Goal: Task Accomplishment & Management: Manage account settings

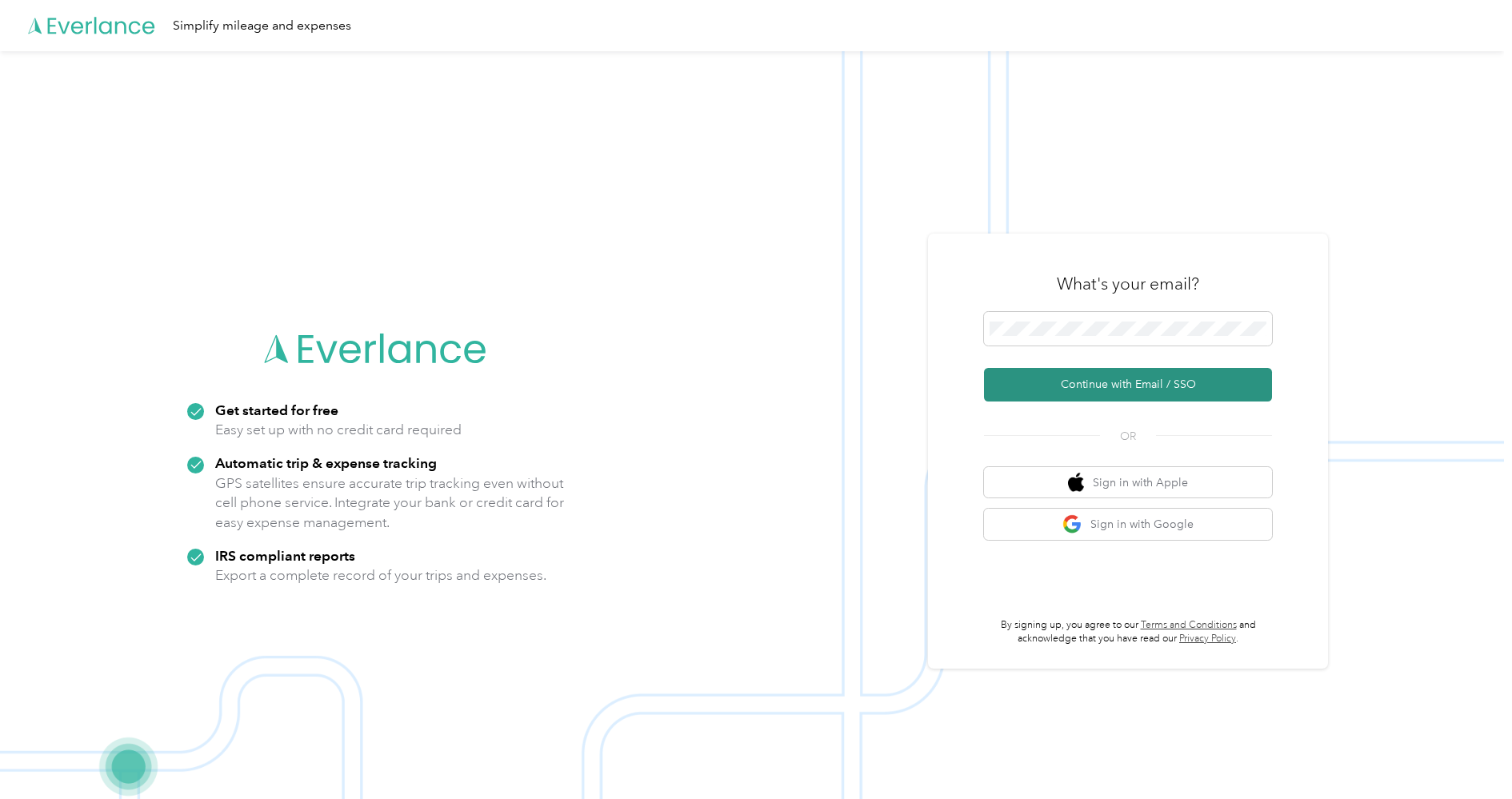
click at [1154, 389] on button "Continue with Email / SSO" at bounding box center [1128, 384] width 288 height 34
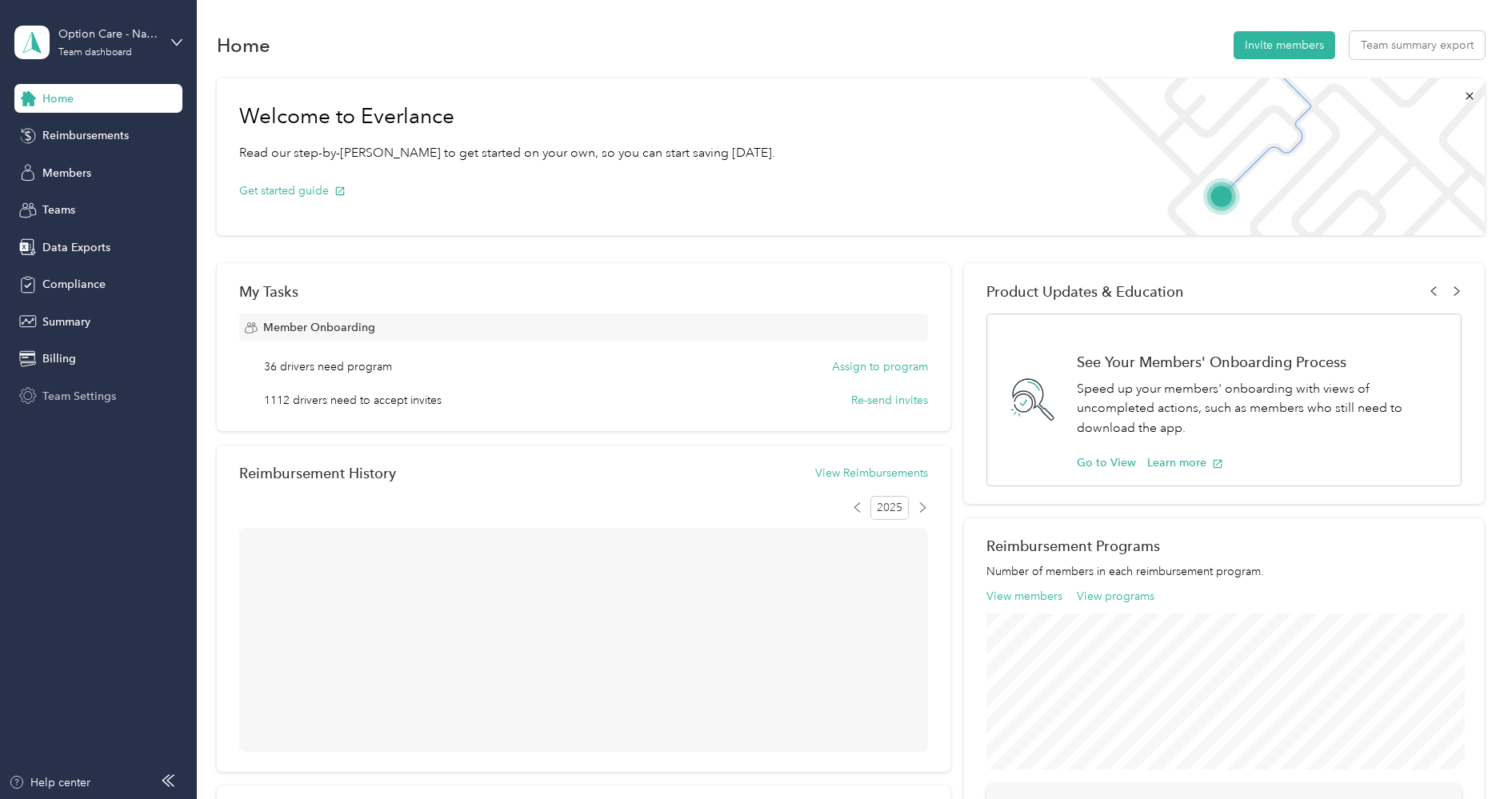
click at [84, 406] on div "Team Settings" at bounding box center [98, 395] width 168 height 28
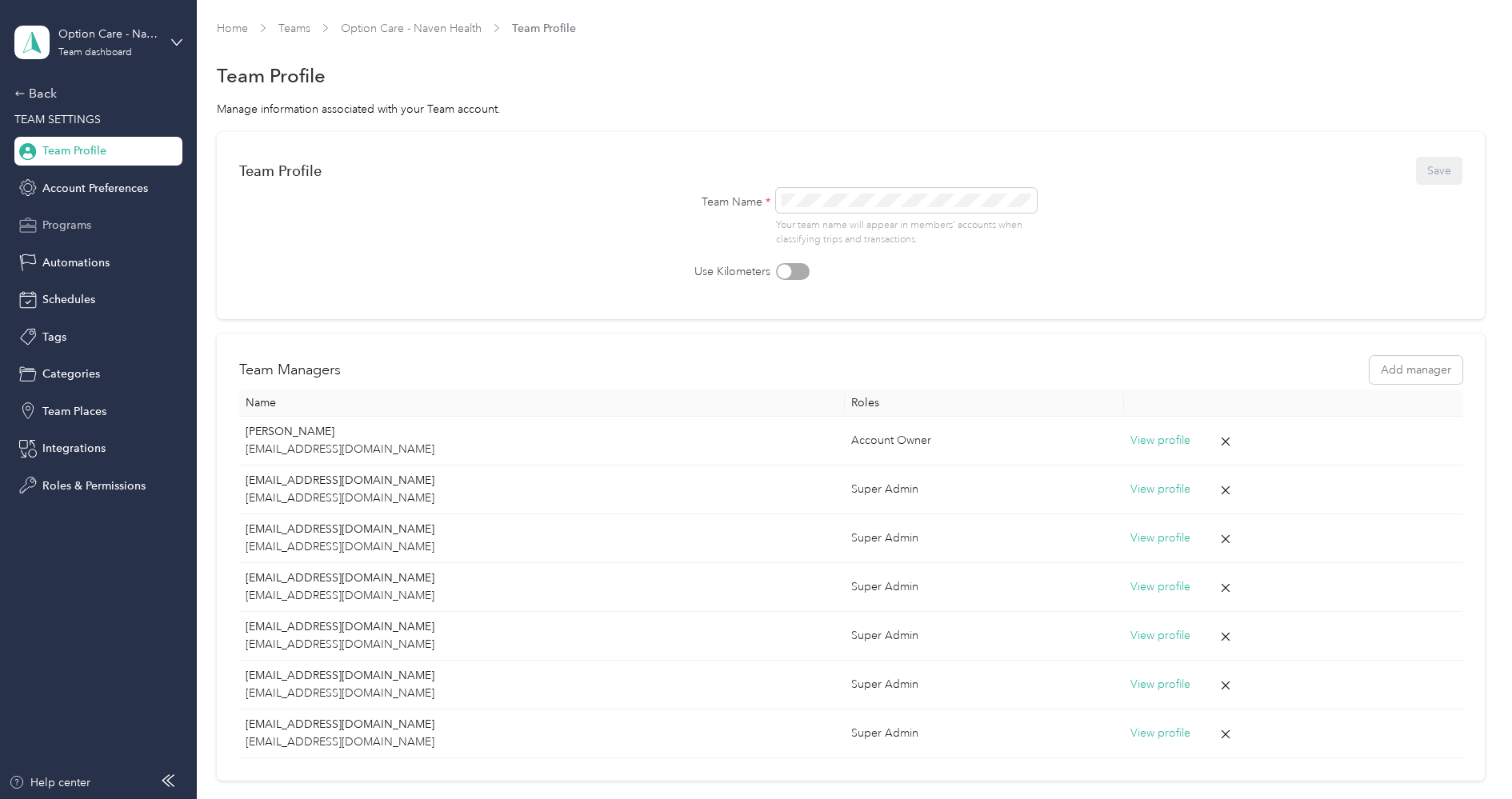
click at [91, 233] on span "Programs" at bounding box center [66, 225] width 49 height 17
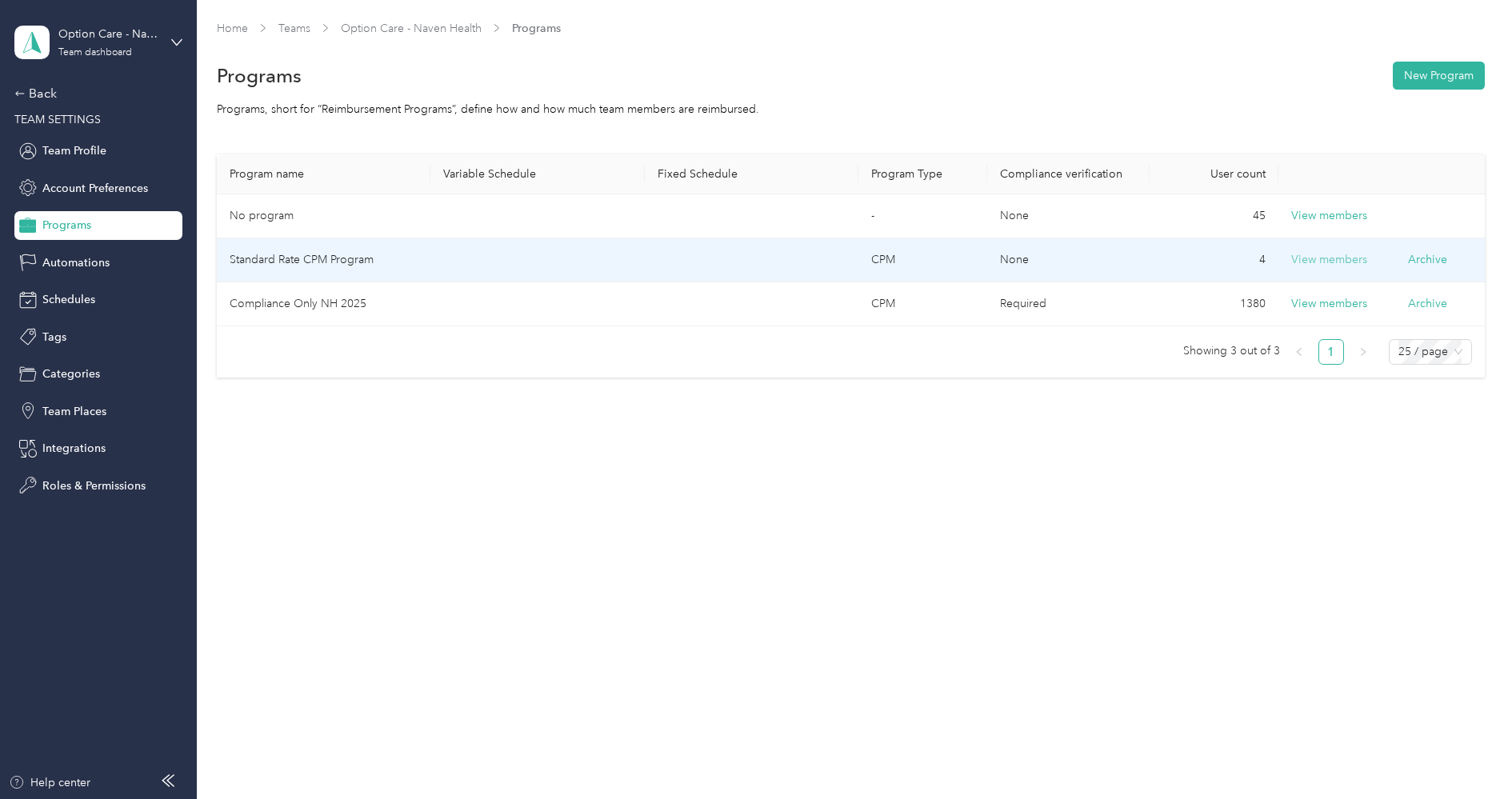
click at [1336, 260] on button "View members" at bounding box center [1329, 260] width 76 height 17
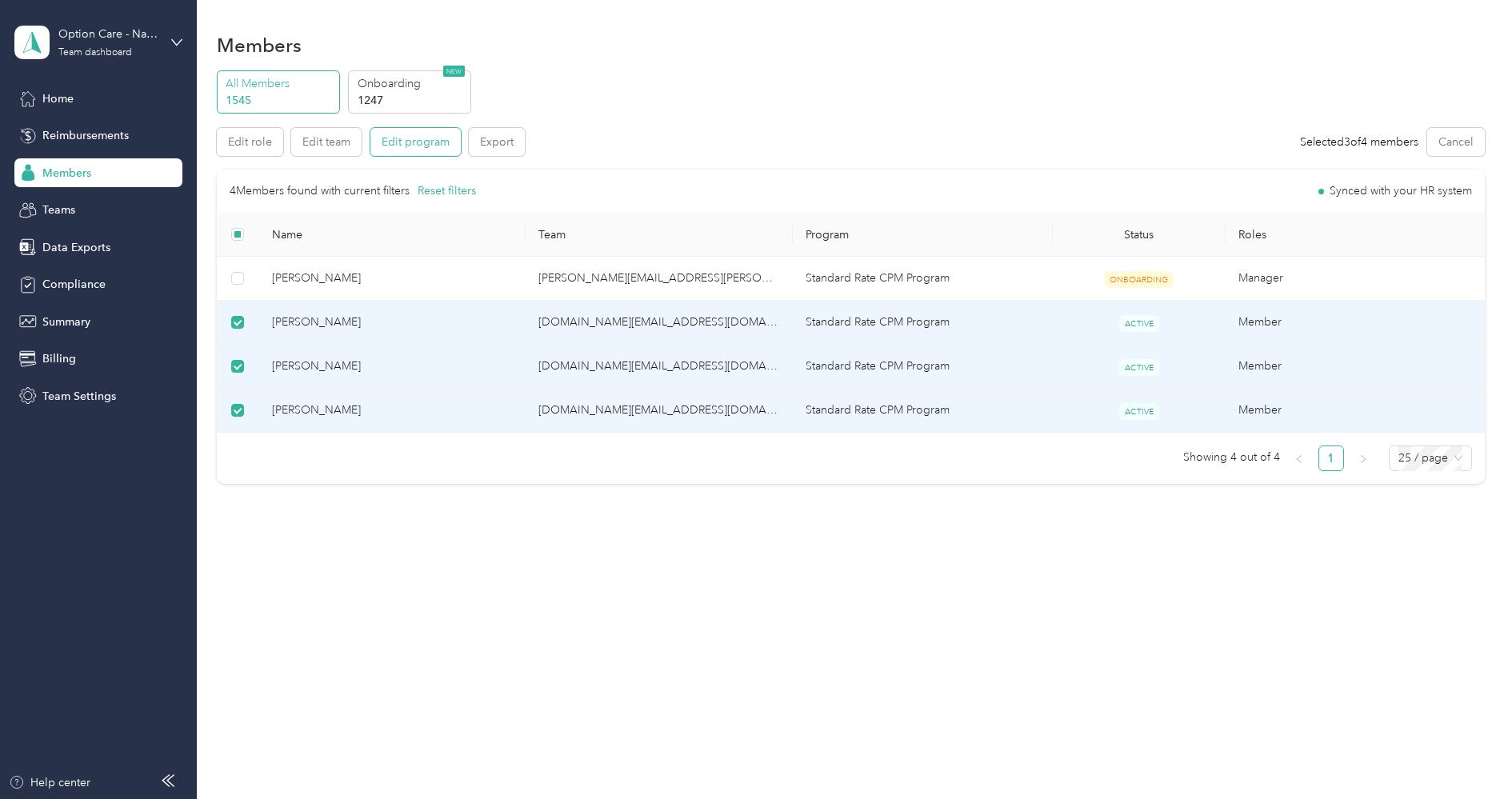
click at [417, 143] on button "Edit program" at bounding box center [416, 142] width 91 height 28
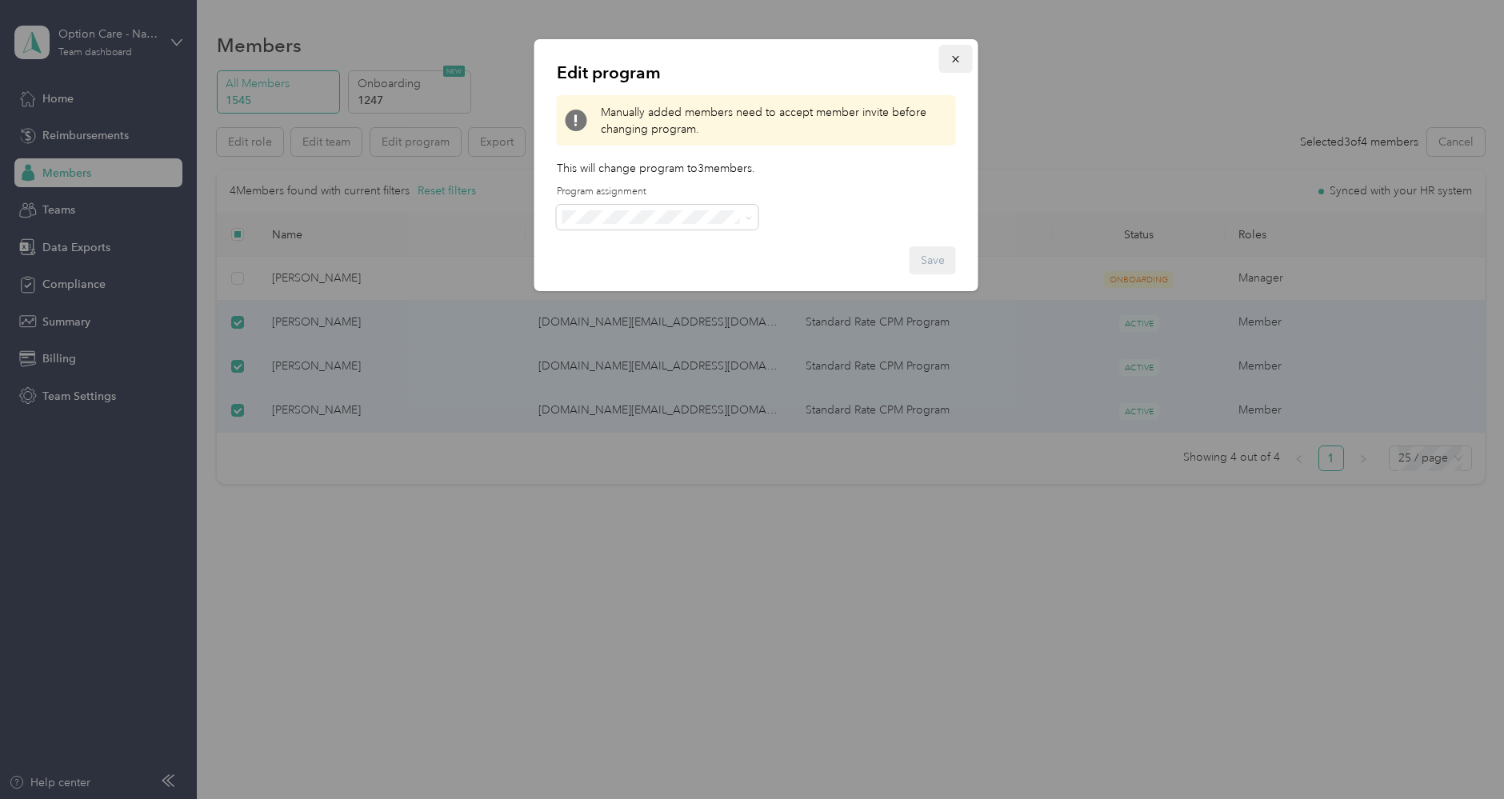
click at [962, 60] on button "button" at bounding box center [956, 59] width 34 height 28
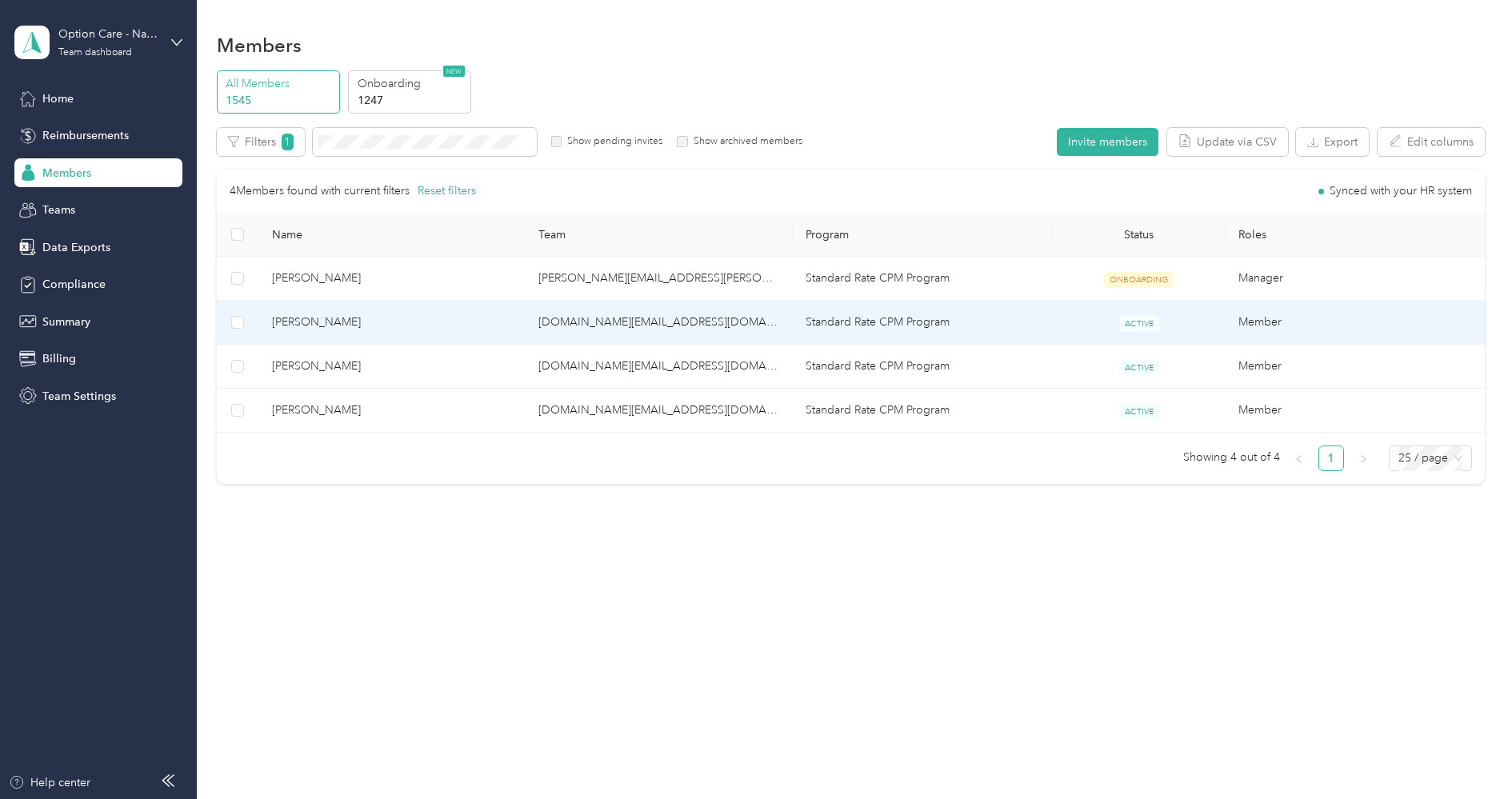
click at [298, 322] on span "[PERSON_NAME]" at bounding box center [393, 322] width 241 height 17
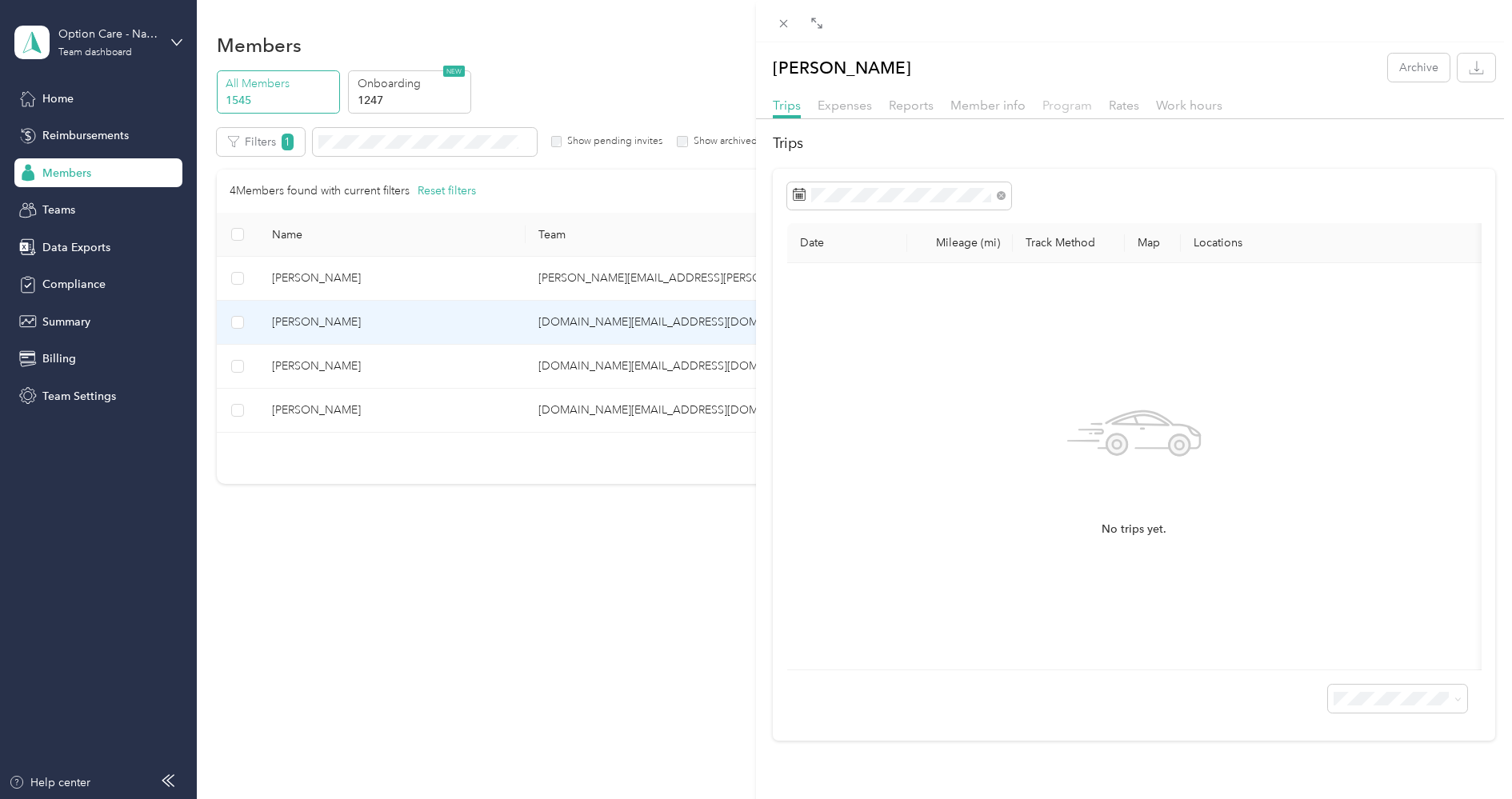
click at [1065, 106] on span "Program" at bounding box center [1067, 105] width 50 height 16
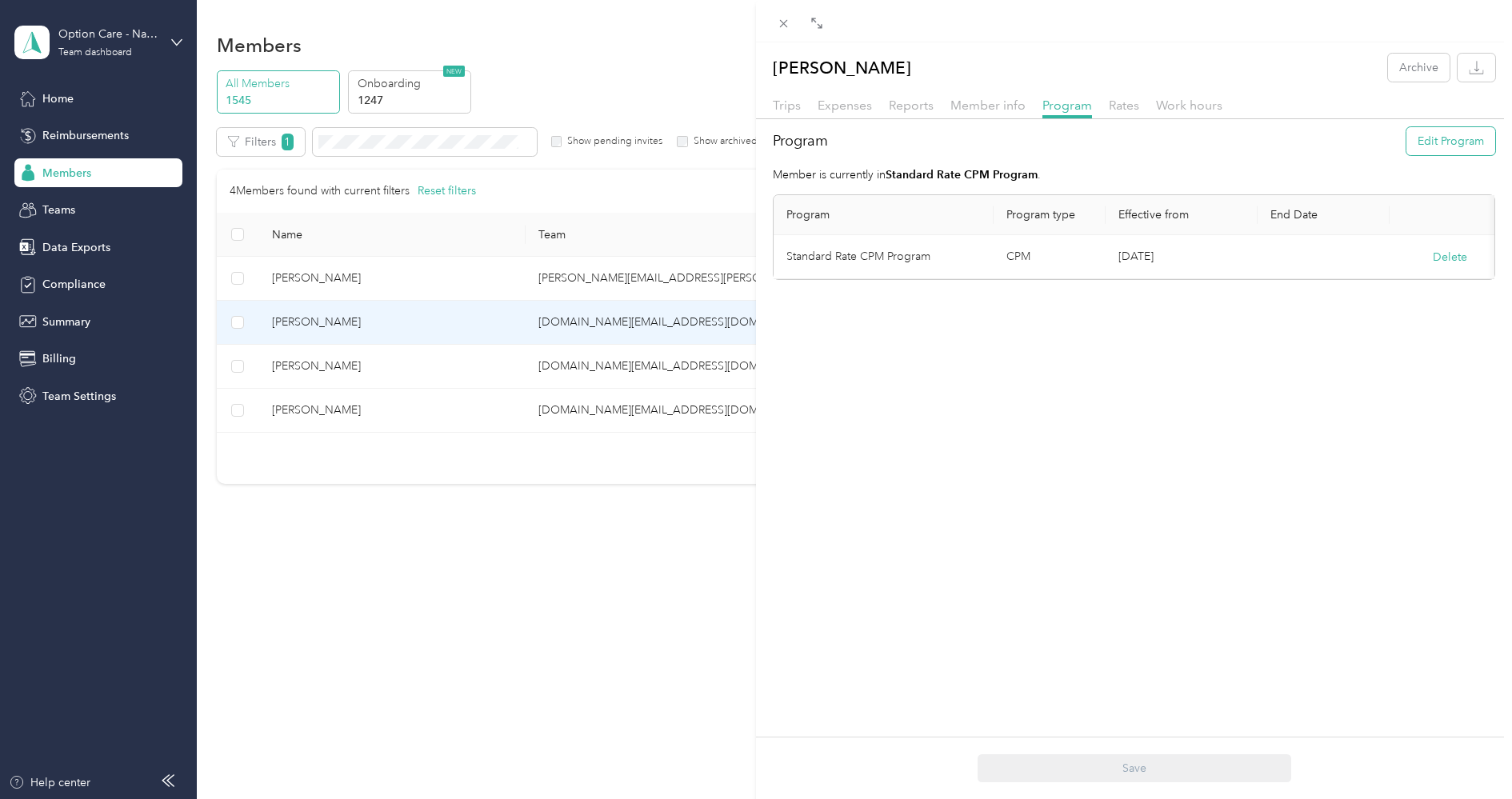
click at [1448, 136] on button "Edit Program" at bounding box center [1451, 141] width 89 height 28
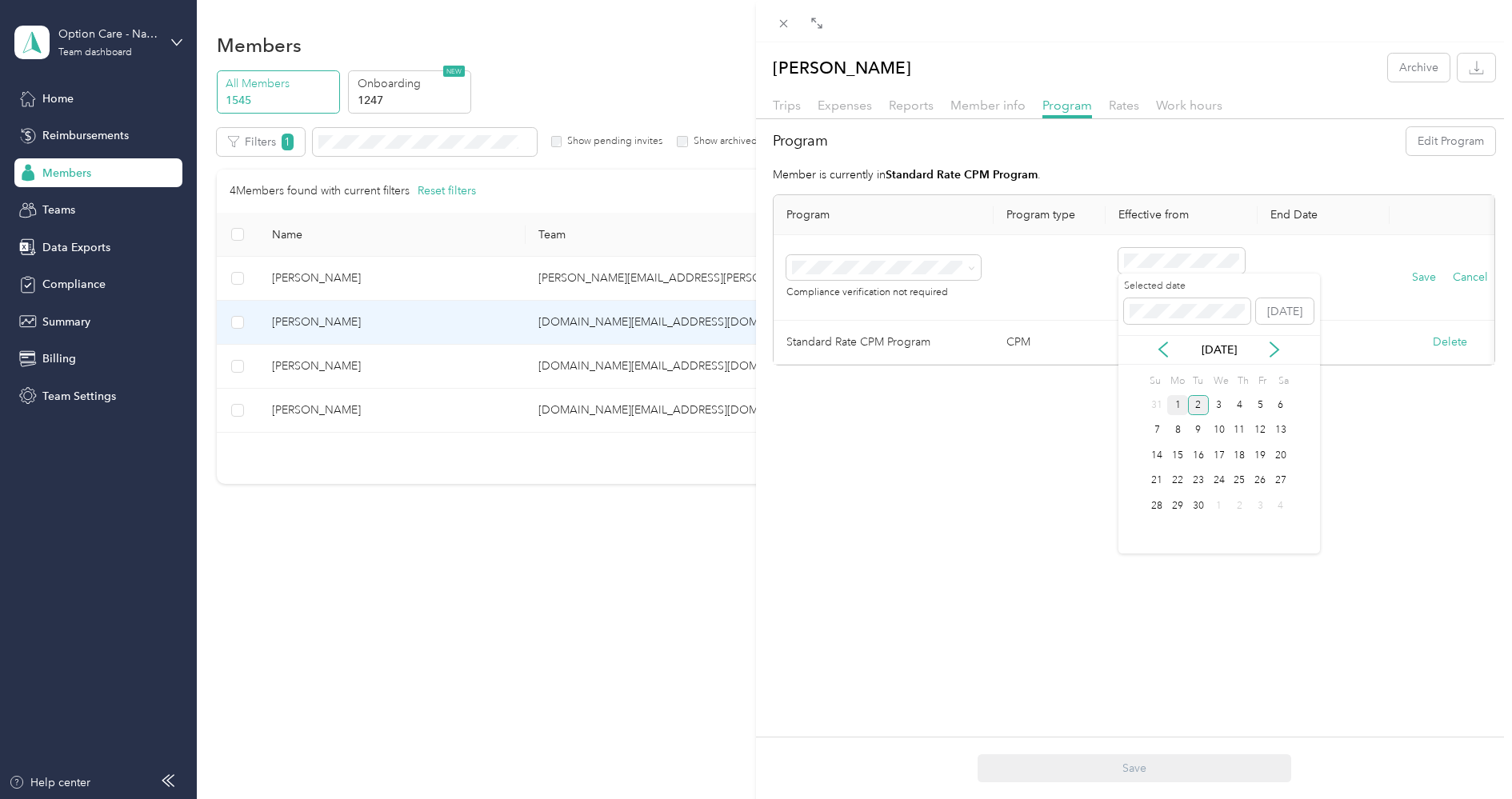
click at [1173, 410] on div "1" at bounding box center [1178, 405] width 21 height 20
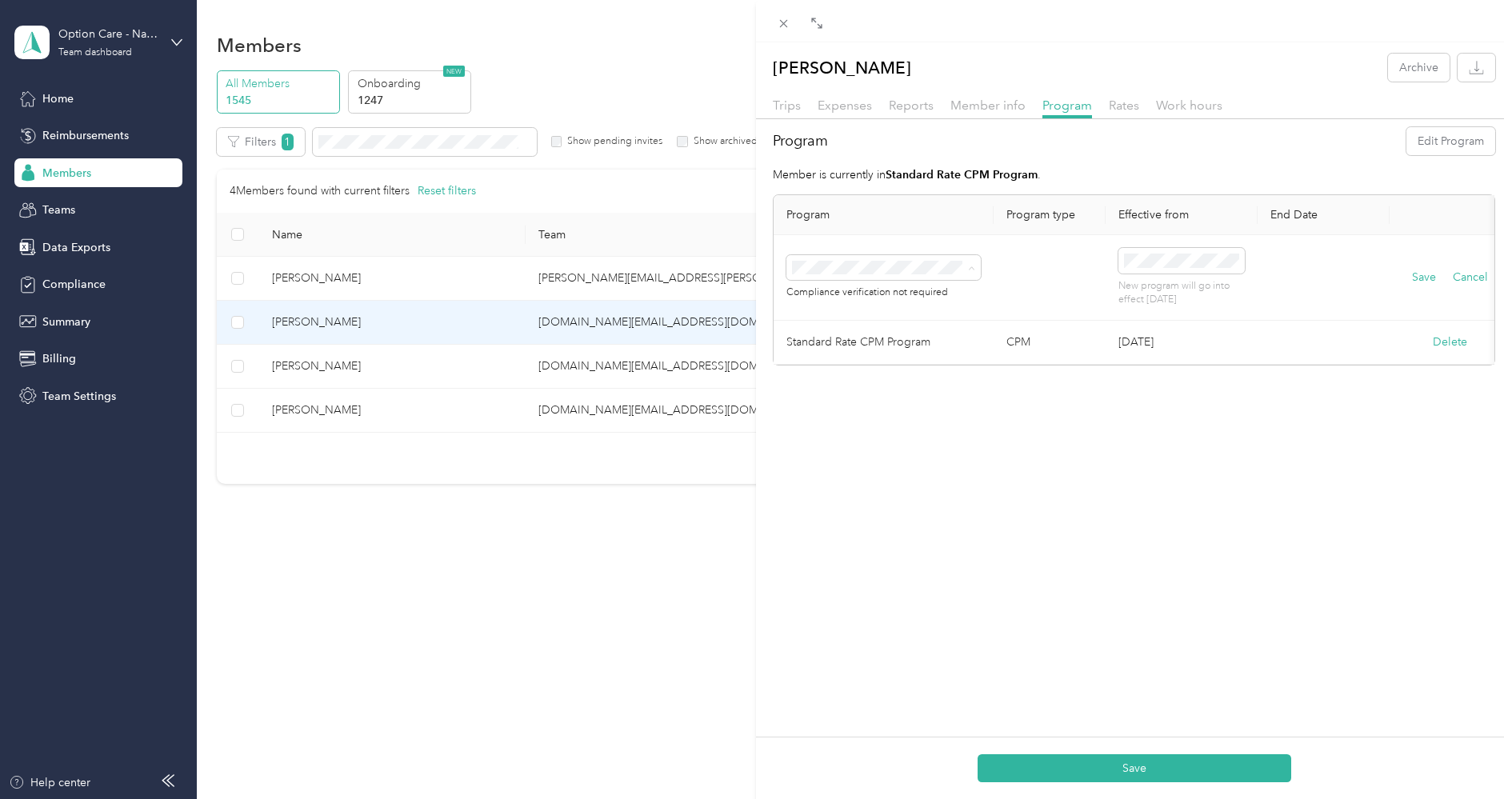
click at [898, 368] on div "Compliance Only NH 2025 (CPM)" at bounding box center [884, 368] width 172 height 17
click at [1412, 276] on button "Save" at bounding box center [1424, 277] width 24 height 17
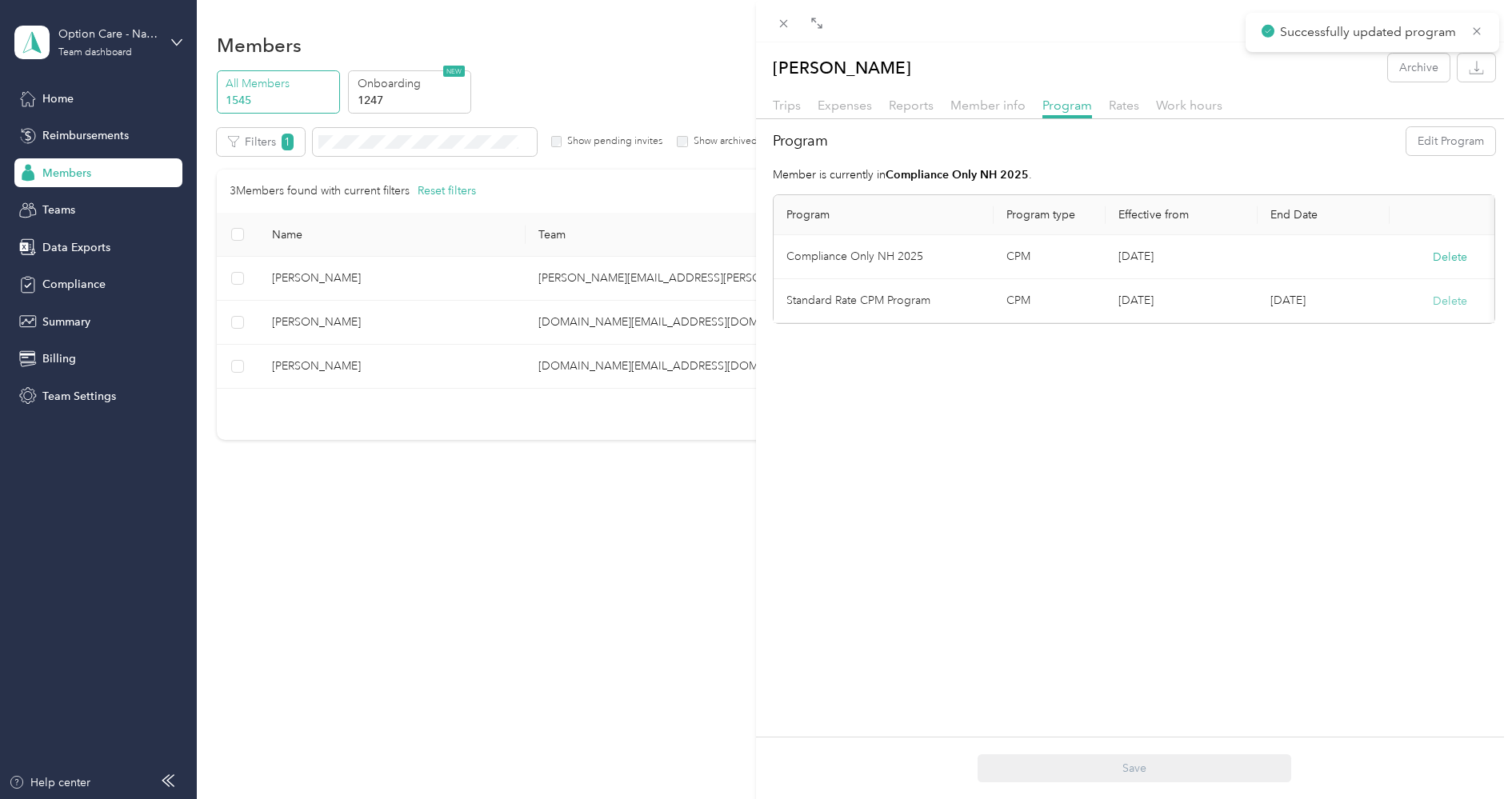
click at [1456, 300] on button "Delete" at bounding box center [1451, 301] width 35 height 17
click at [1365, 316] on button "Yes" at bounding box center [1372, 310] width 31 height 26
click at [783, 27] on icon at bounding box center [784, 23] width 14 height 14
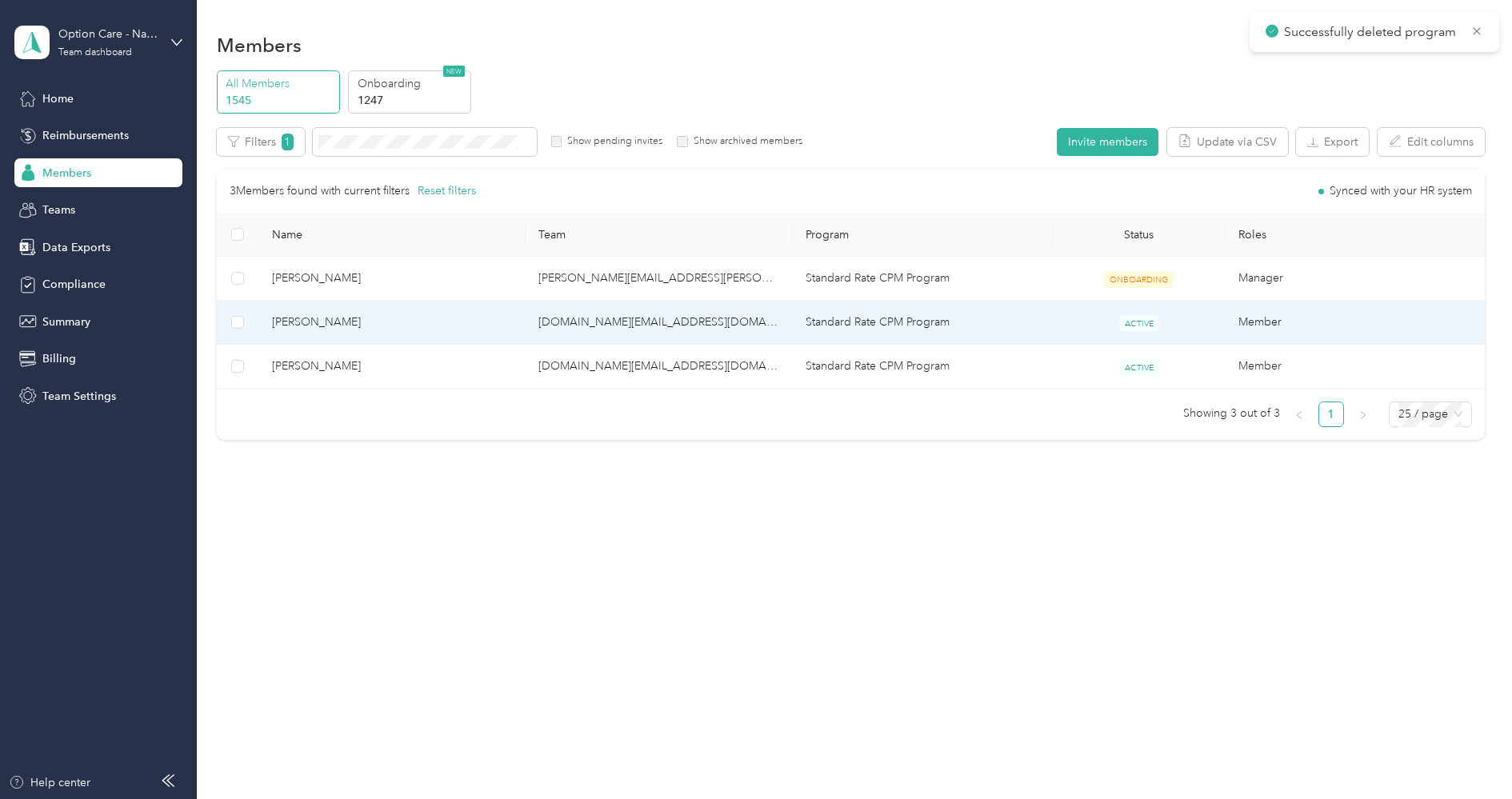
click at [410, 326] on span "[PERSON_NAME]" at bounding box center [393, 322] width 241 height 17
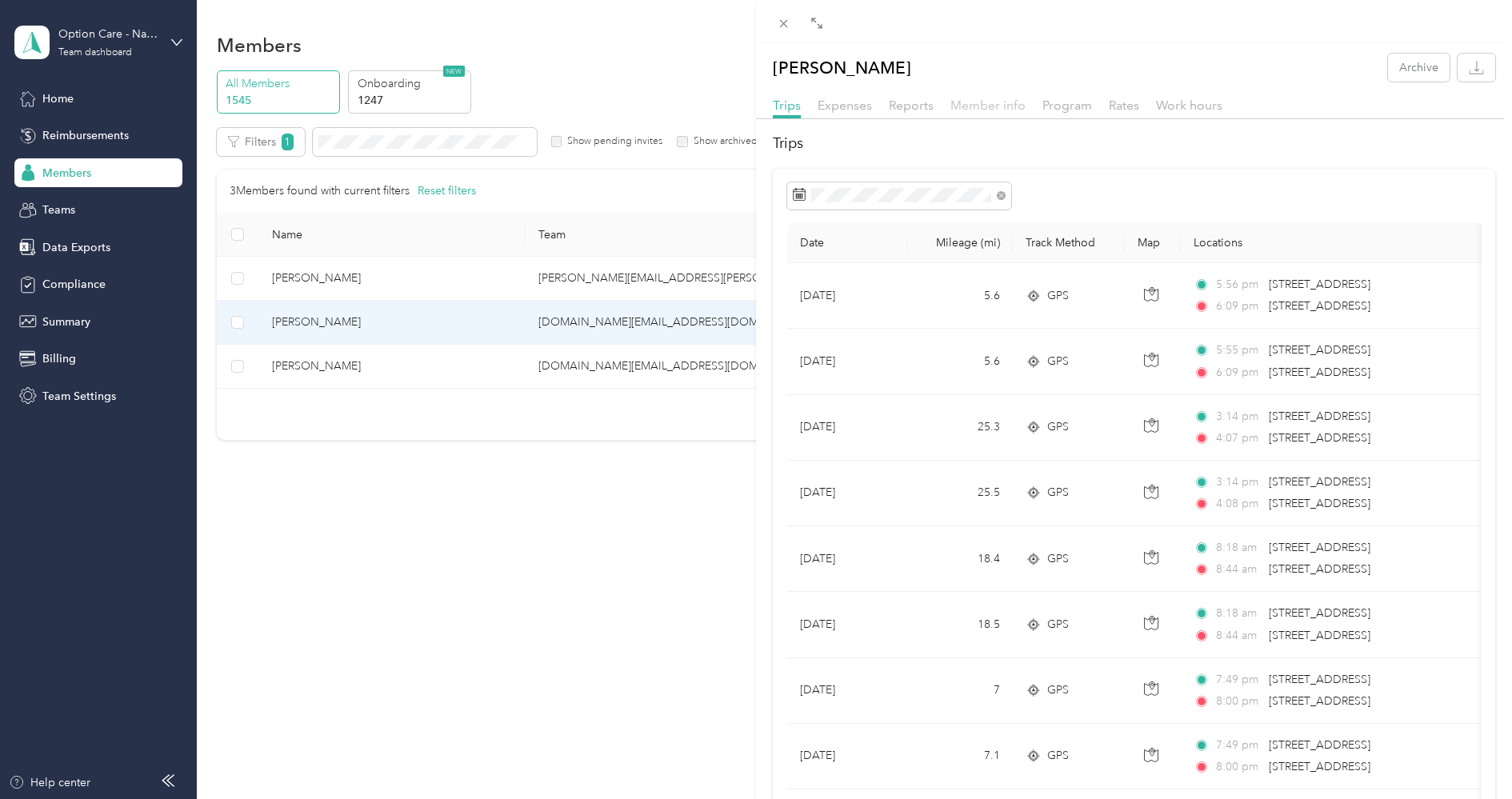
click at [957, 110] on span "Member info" at bounding box center [988, 105] width 75 height 16
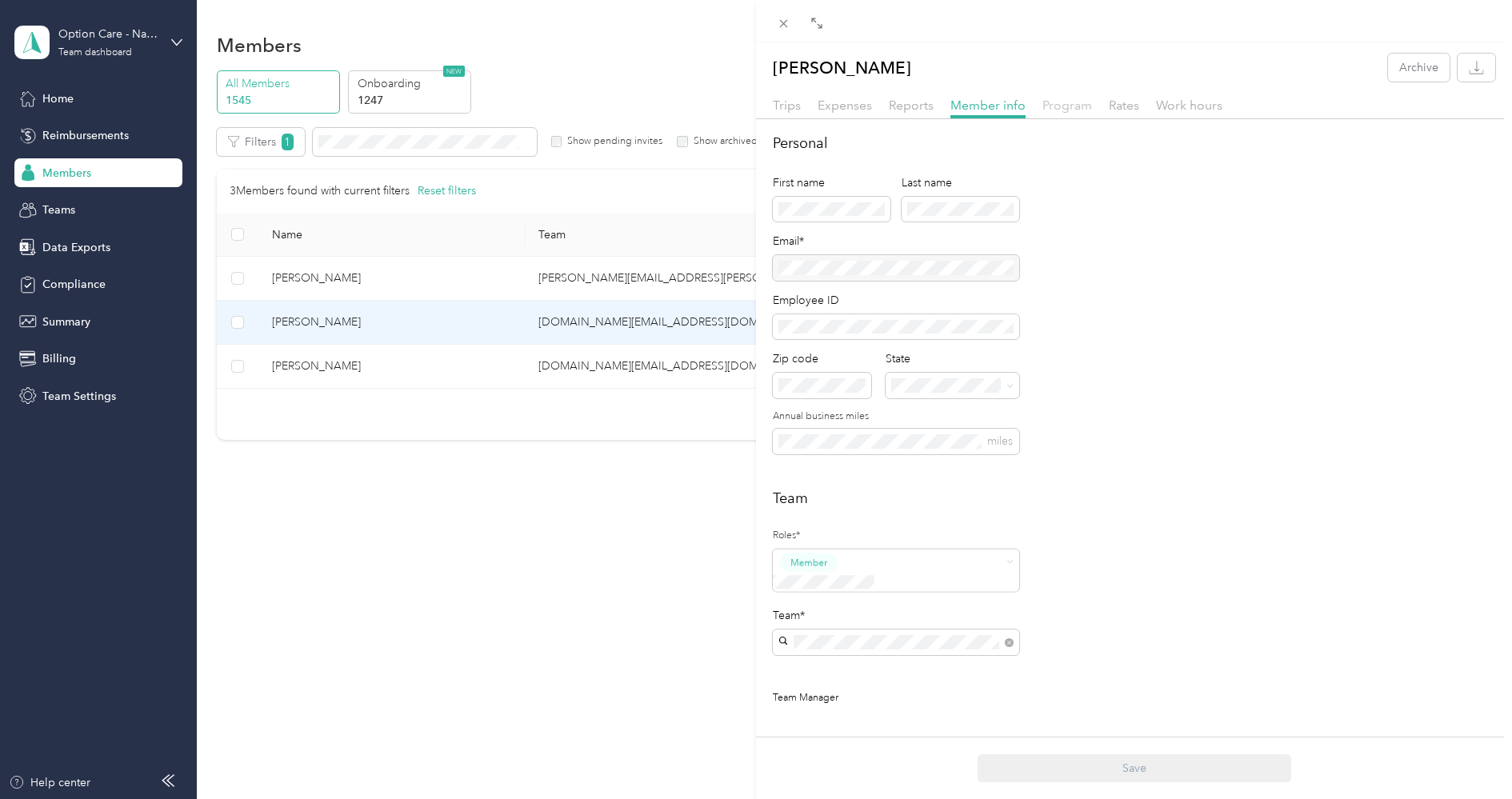
click at [1074, 102] on span "Program" at bounding box center [1067, 105] width 50 height 16
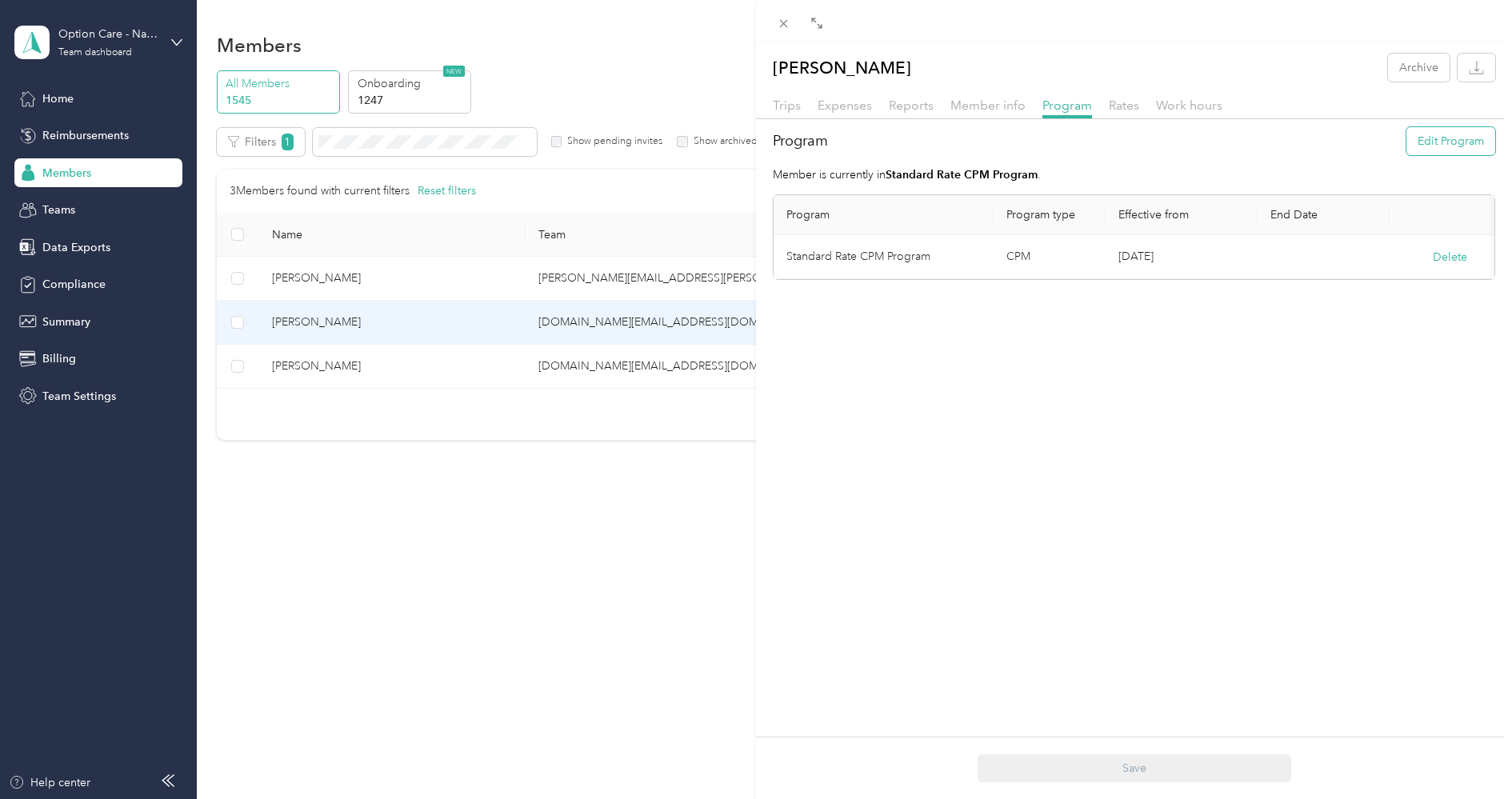
click at [1462, 139] on button "Edit Program" at bounding box center [1451, 141] width 89 height 28
click at [928, 273] on span at bounding box center [884, 268] width 195 height 26
click at [872, 370] on div "Compliance Only NH 2025 (CPM)" at bounding box center [884, 368] width 172 height 17
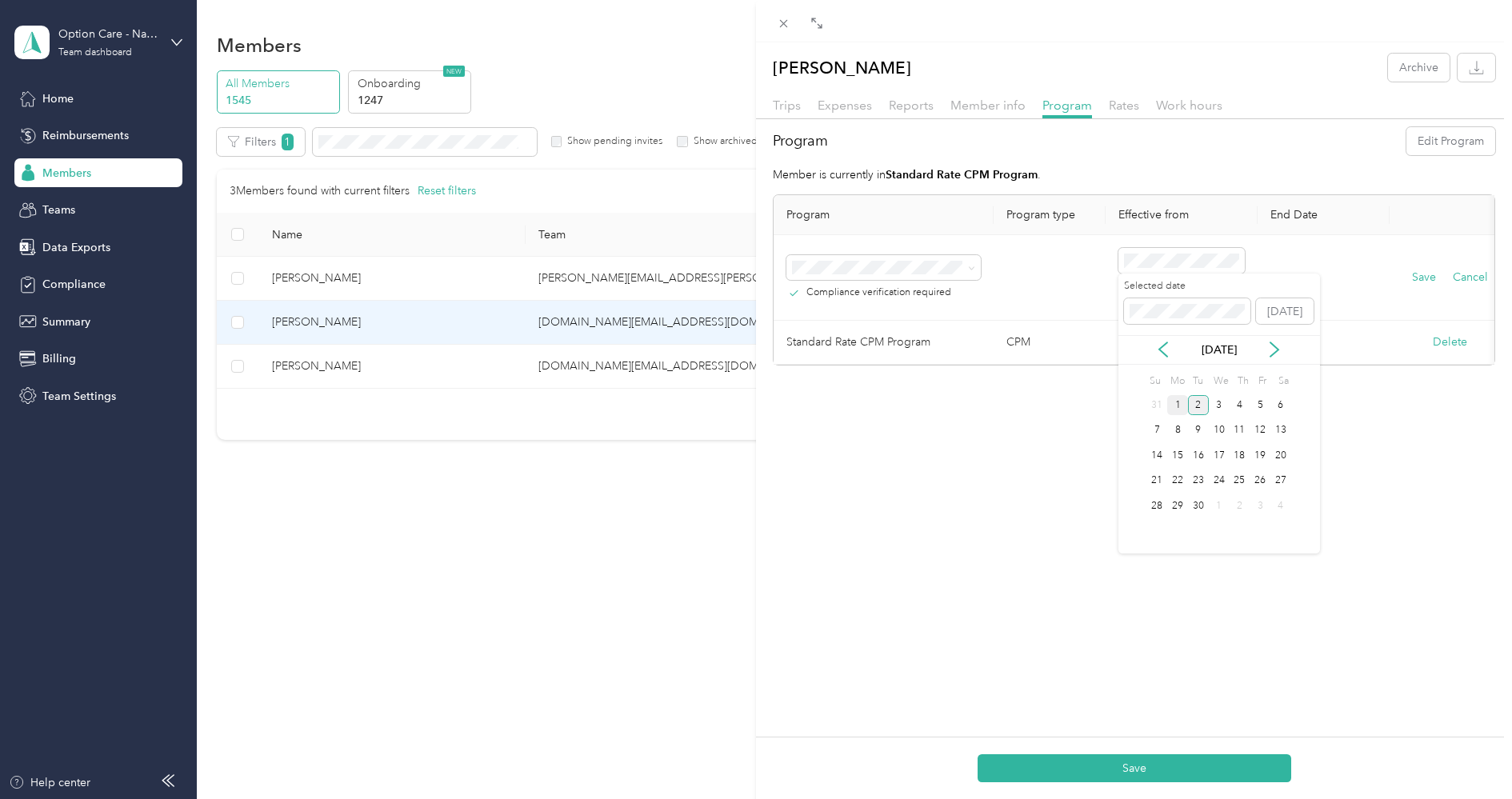
click at [1183, 399] on div "1" at bounding box center [1178, 405] width 21 height 20
click at [1453, 343] on button "Delete" at bounding box center [1451, 342] width 35 height 17
click at [1376, 344] on button "Yes" at bounding box center [1372, 352] width 31 height 26
click at [1425, 278] on button "Save" at bounding box center [1424, 277] width 24 height 17
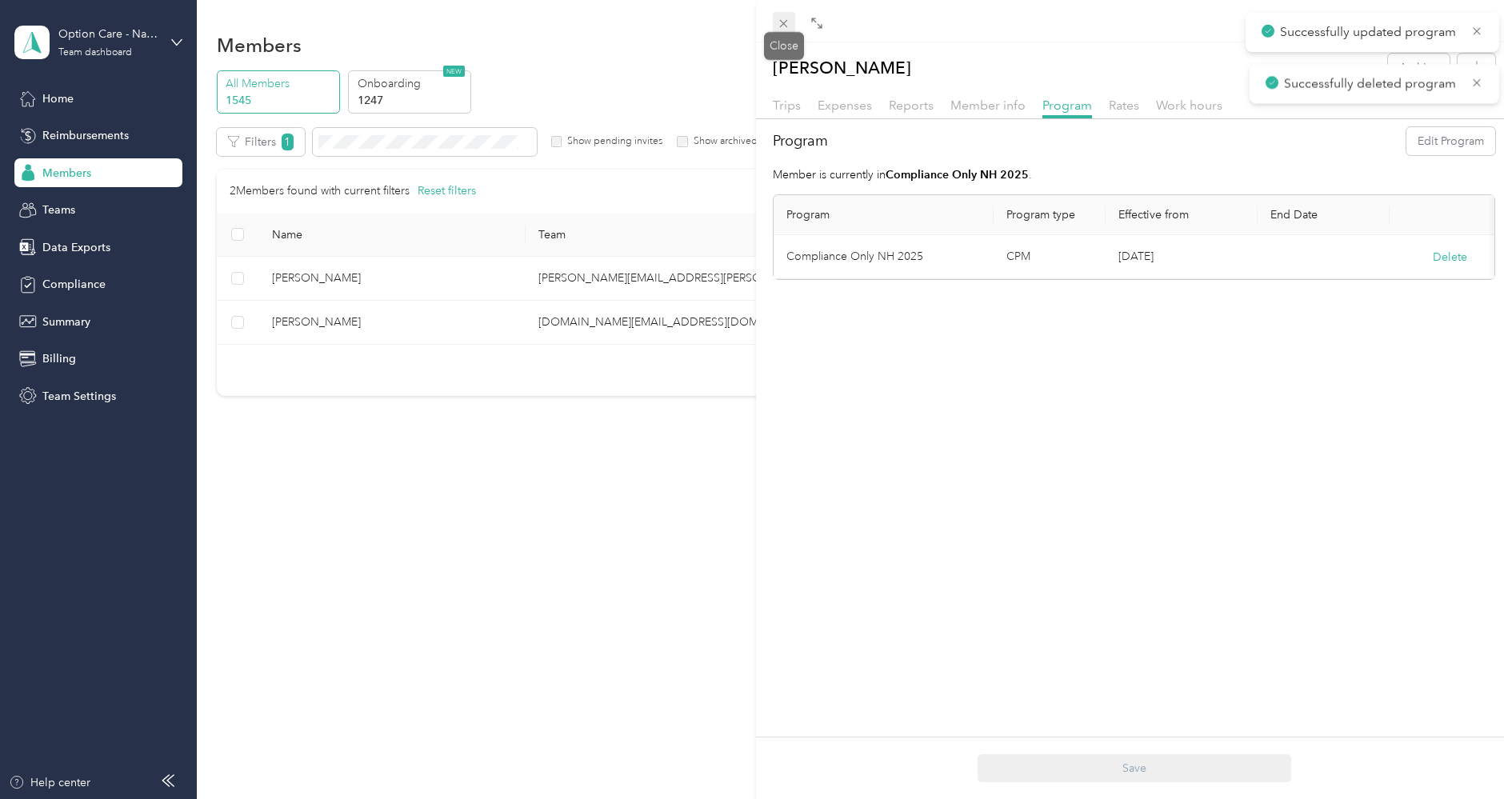
click at [789, 22] on icon at bounding box center [784, 23] width 14 height 14
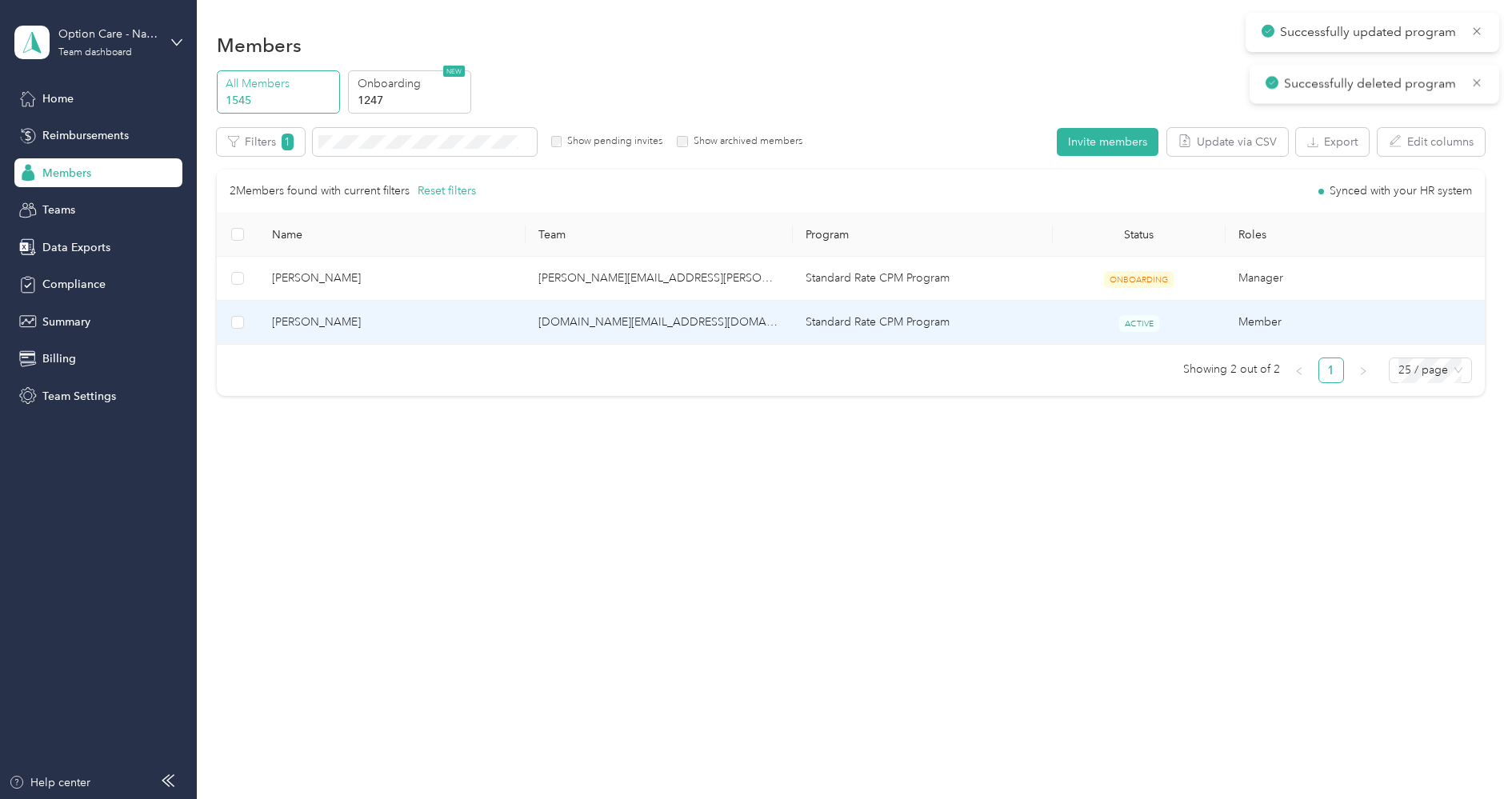
click at [500, 325] on span "[PERSON_NAME]" at bounding box center [393, 322] width 241 height 17
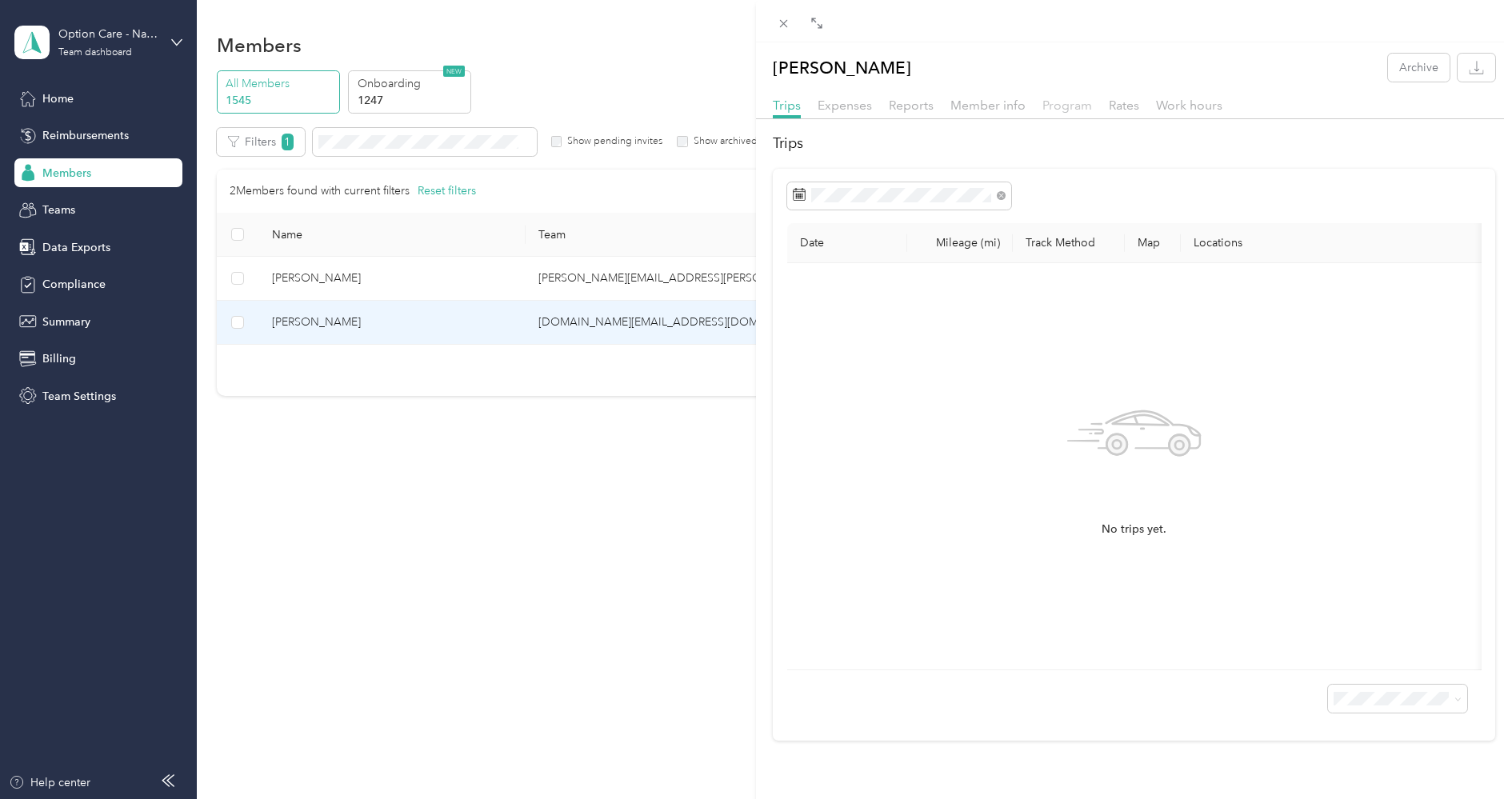
click at [1080, 100] on span "Program" at bounding box center [1067, 105] width 50 height 16
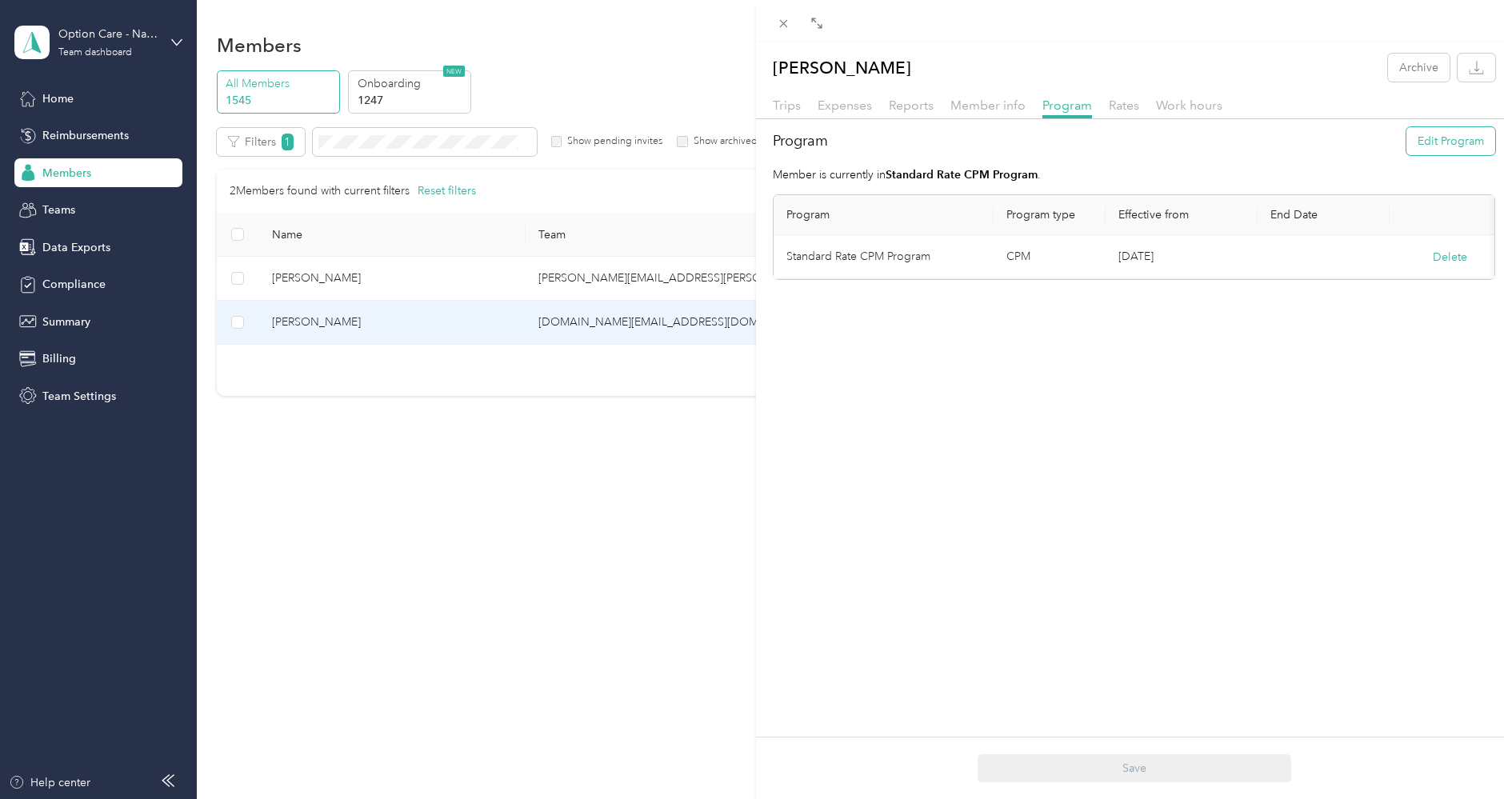
click at [1429, 135] on button "Edit Program" at bounding box center [1451, 141] width 89 height 28
click at [911, 369] on div "Compliance Only NH 2025 (CPM)" at bounding box center [884, 368] width 172 height 17
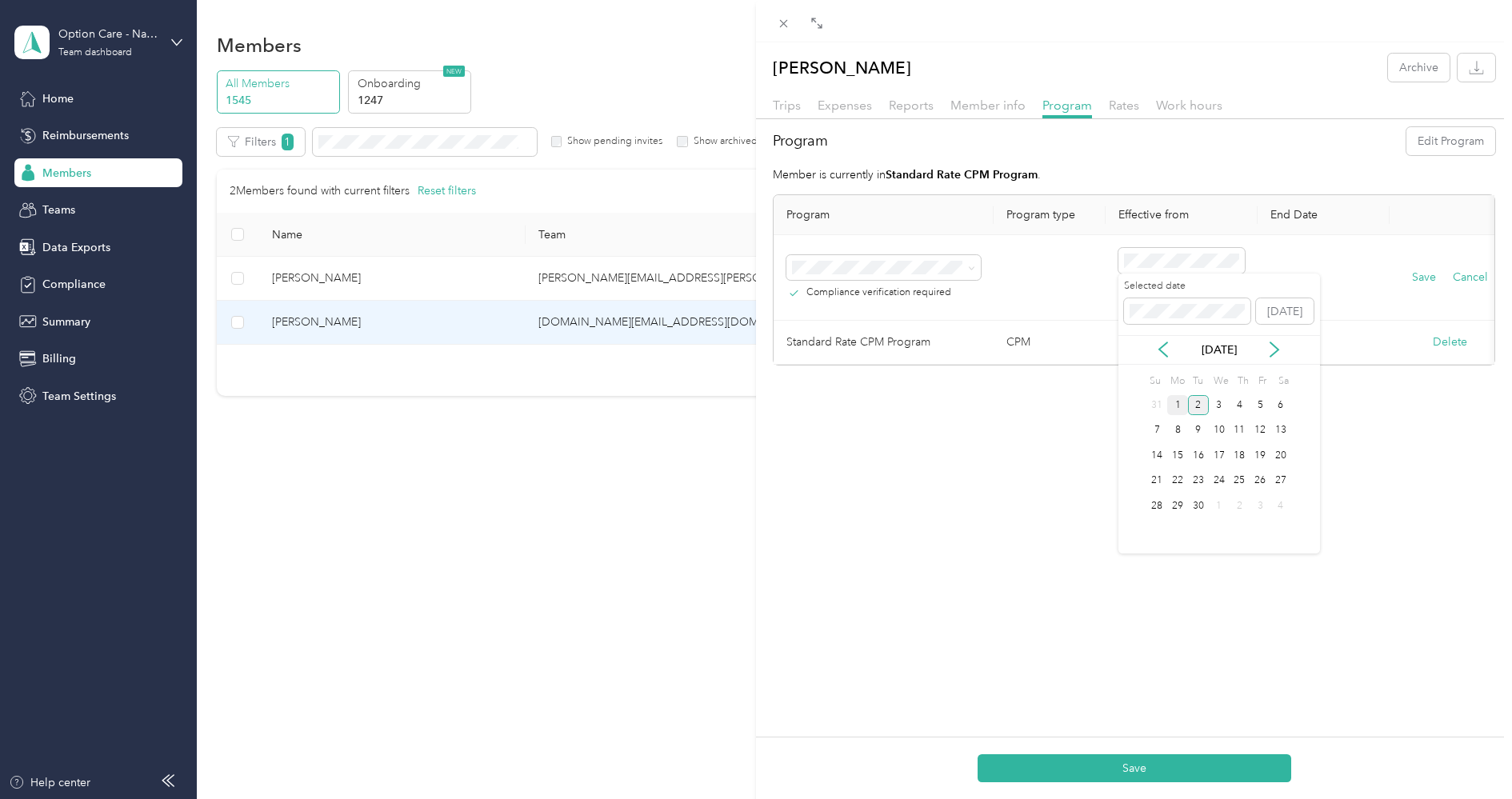
click at [1184, 408] on div "1" at bounding box center [1178, 405] width 21 height 20
click at [1451, 341] on button "Delete" at bounding box center [1451, 342] width 35 height 17
click at [1367, 360] on button "Yes" at bounding box center [1372, 352] width 31 height 26
click at [1429, 278] on button "Save" at bounding box center [1424, 277] width 24 height 17
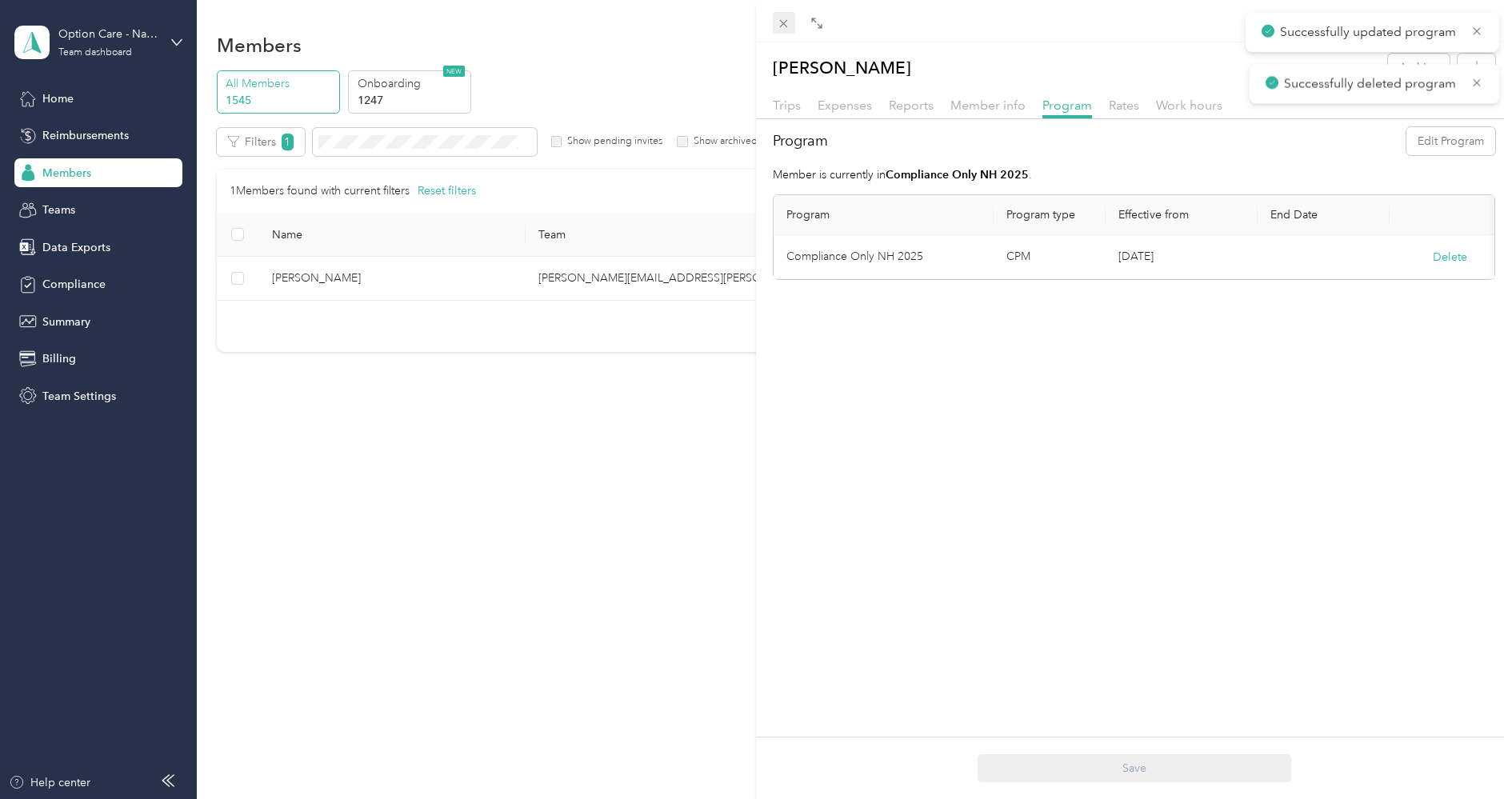
click at [789, 25] on icon at bounding box center [784, 23] width 14 height 14
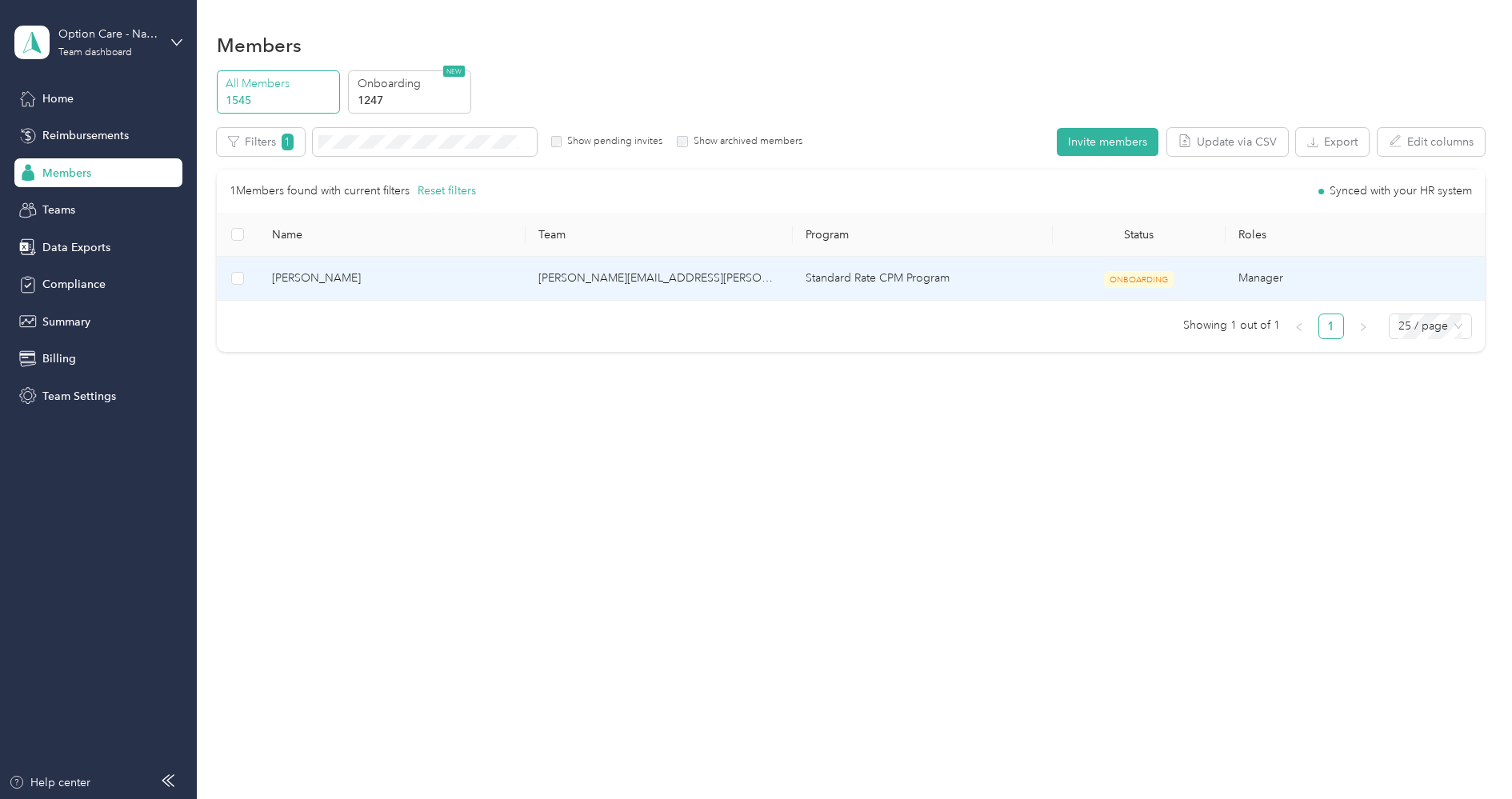
click at [448, 280] on span "[PERSON_NAME]" at bounding box center [393, 278] width 241 height 17
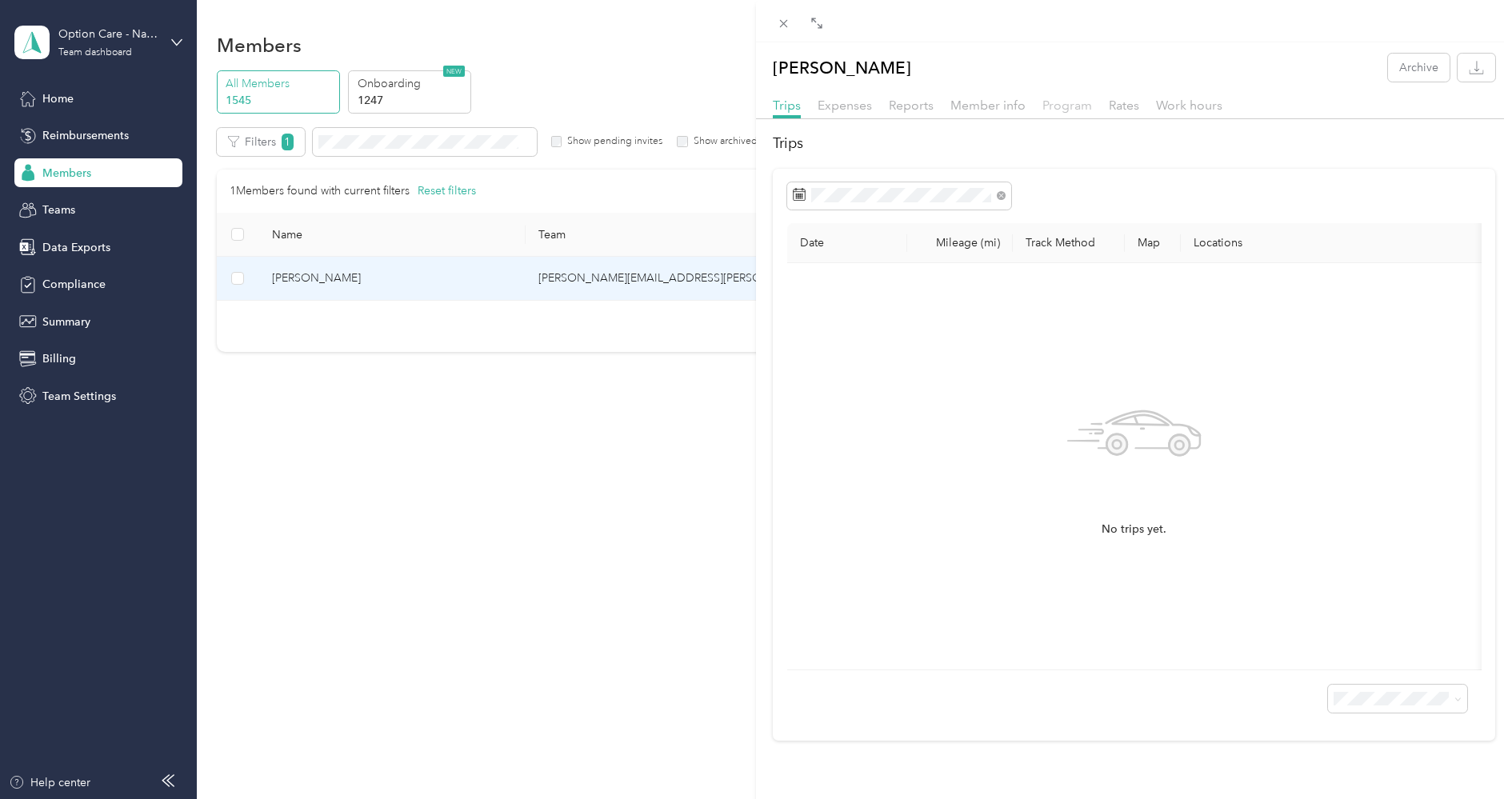
click at [1055, 112] on span "Program" at bounding box center [1067, 105] width 50 height 16
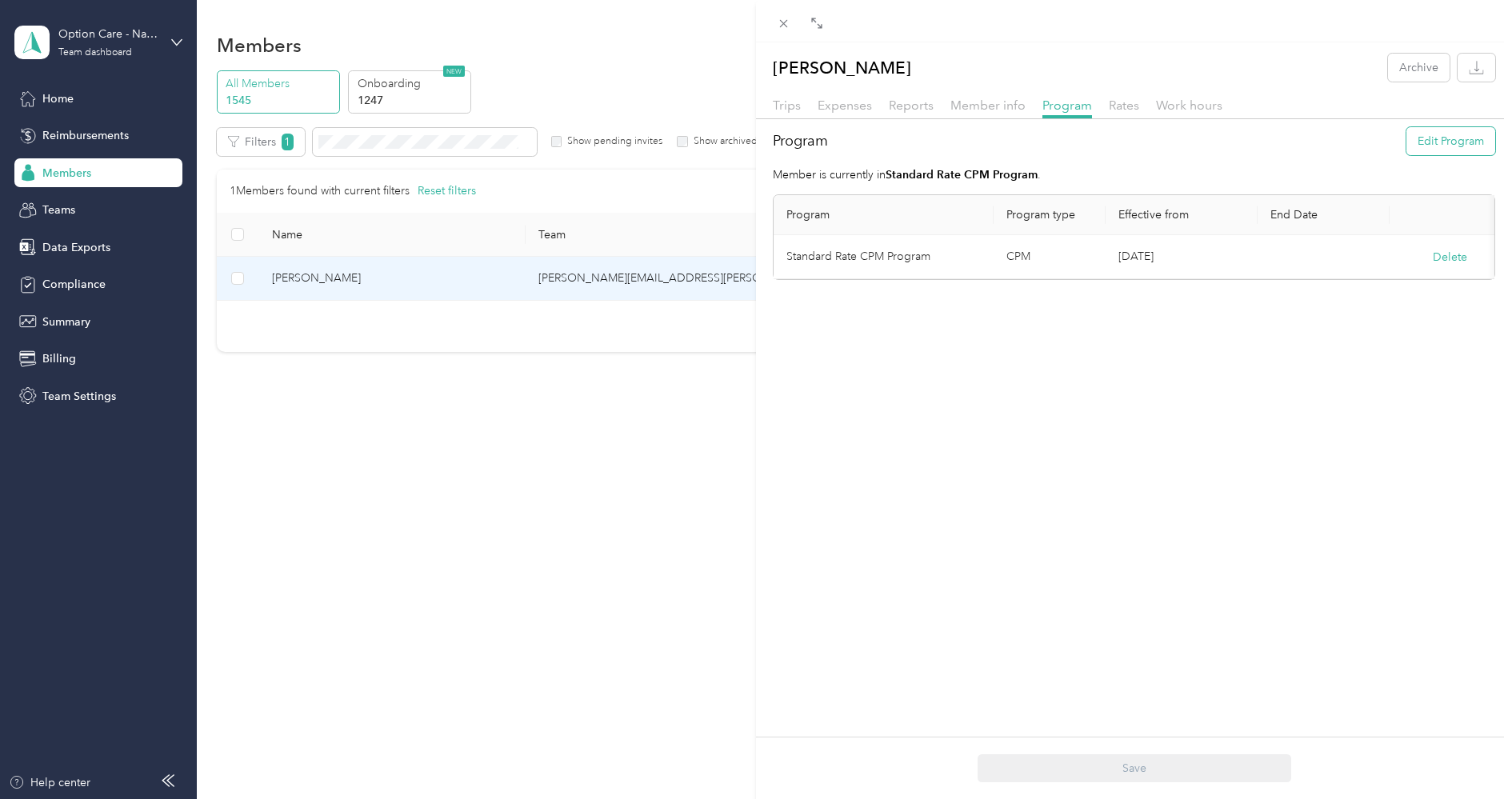
click at [1460, 147] on button "Edit Program" at bounding box center [1451, 141] width 89 height 28
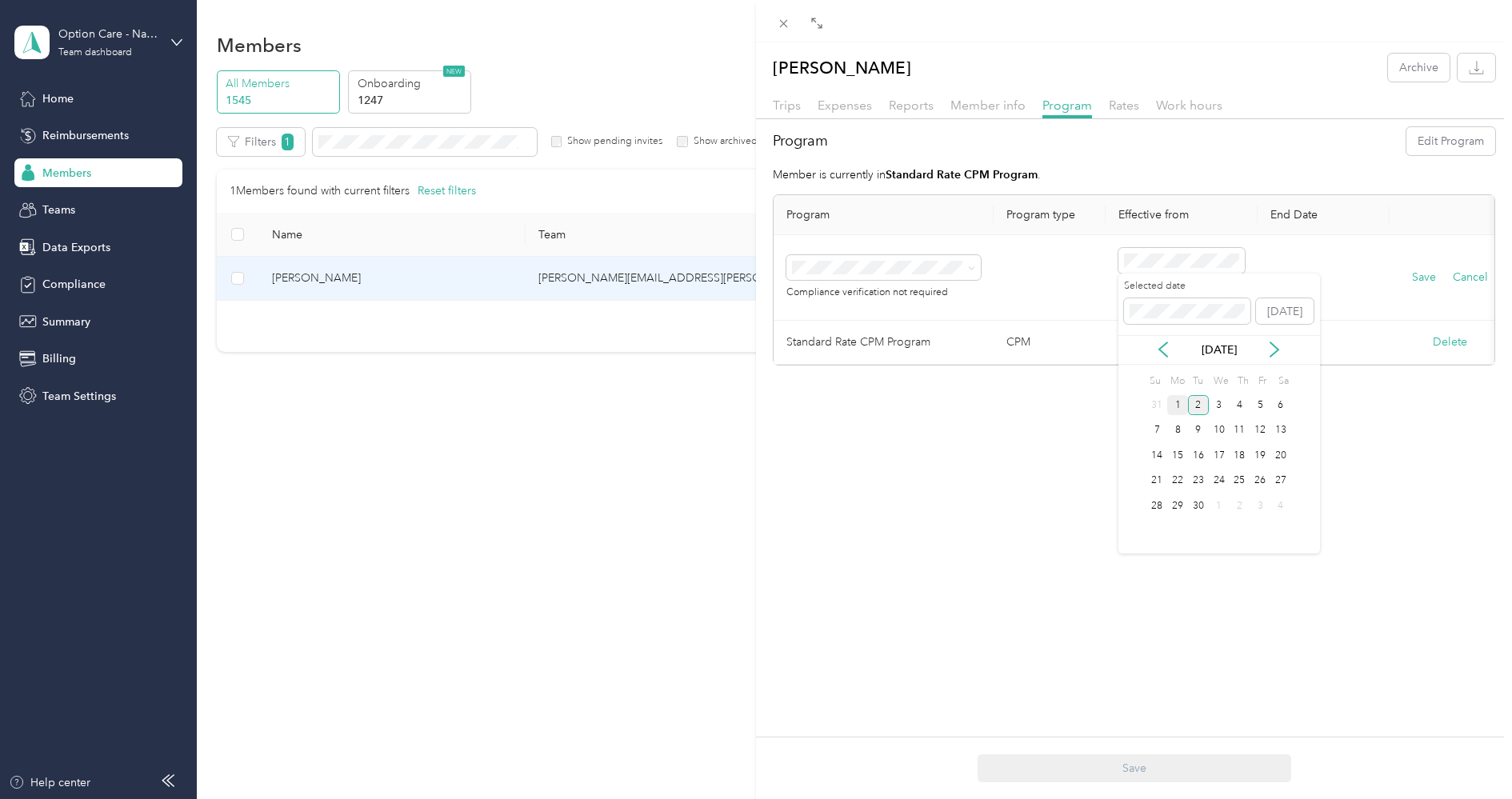
click at [1183, 408] on div "1" at bounding box center [1178, 405] width 21 height 20
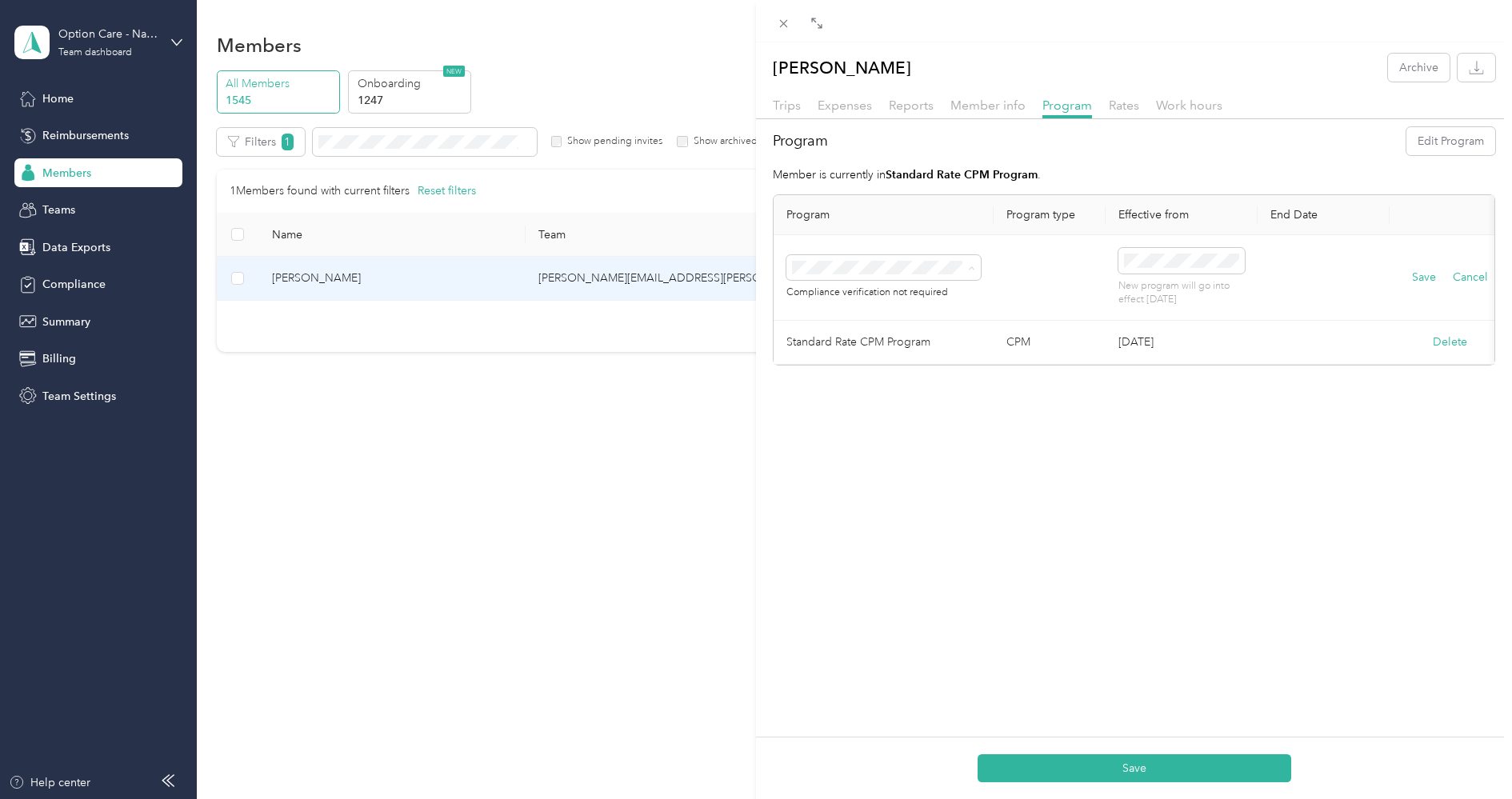
click at [878, 366] on span "Compliance Only NH 2025 (CPM)" at bounding box center [884, 367] width 171 height 14
click at [1400, 266] on td "Save Cancel" at bounding box center [1450, 277] width 120 height 85
click at [1409, 266] on td "Save Cancel" at bounding box center [1450, 277] width 120 height 85
click at [1418, 274] on button "Save" at bounding box center [1424, 277] width 24 height 17
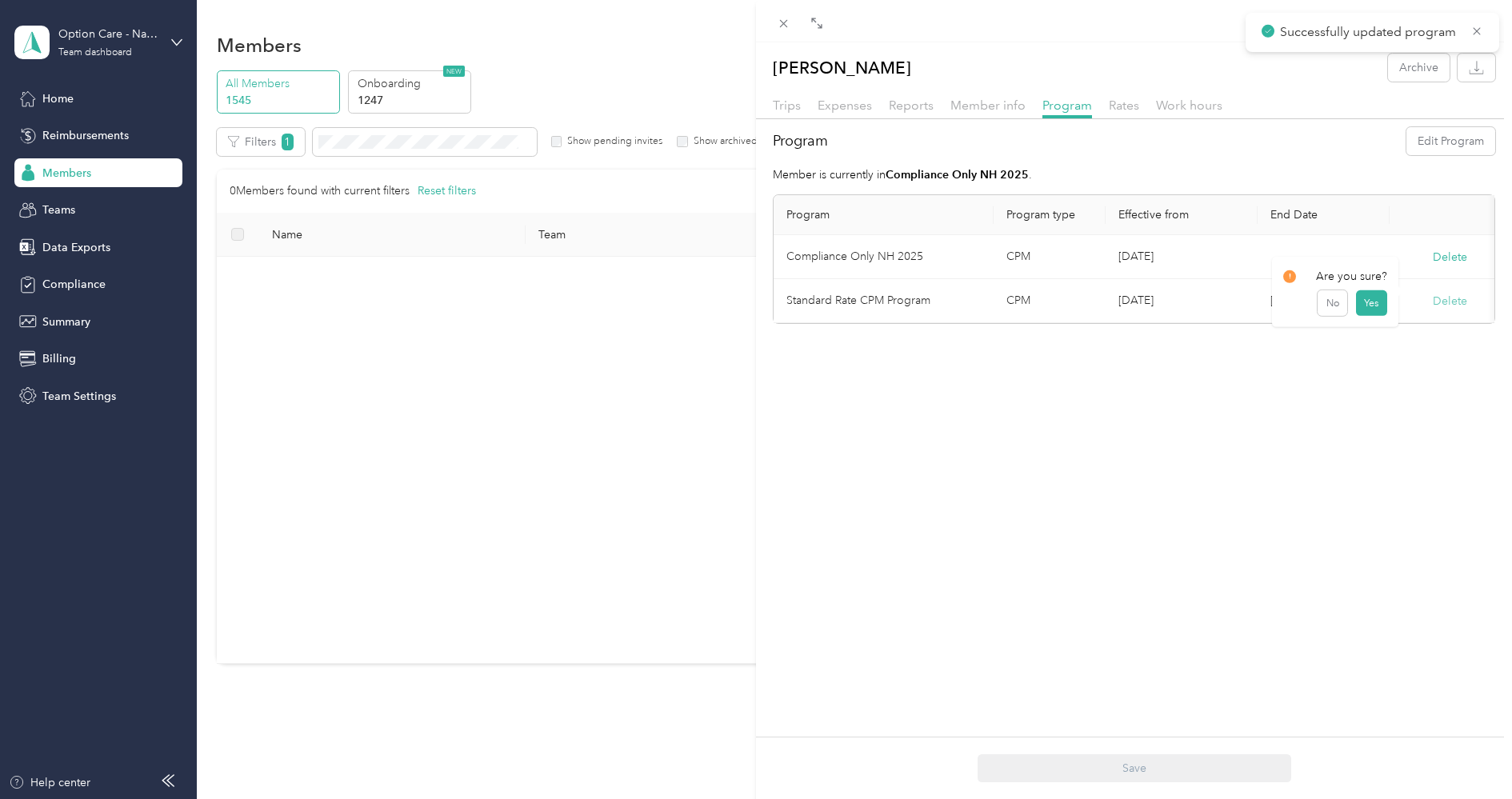
click at [1439, 299] on button "Delete" at bounding box center [1451, 301] width 35 height 17
click at [1363, 312] on button "Yes" at bounding box center [1372, 310] width 31 height 26
click at [784, 28] on icon at bounding box center [784, 23] width 14 height 14
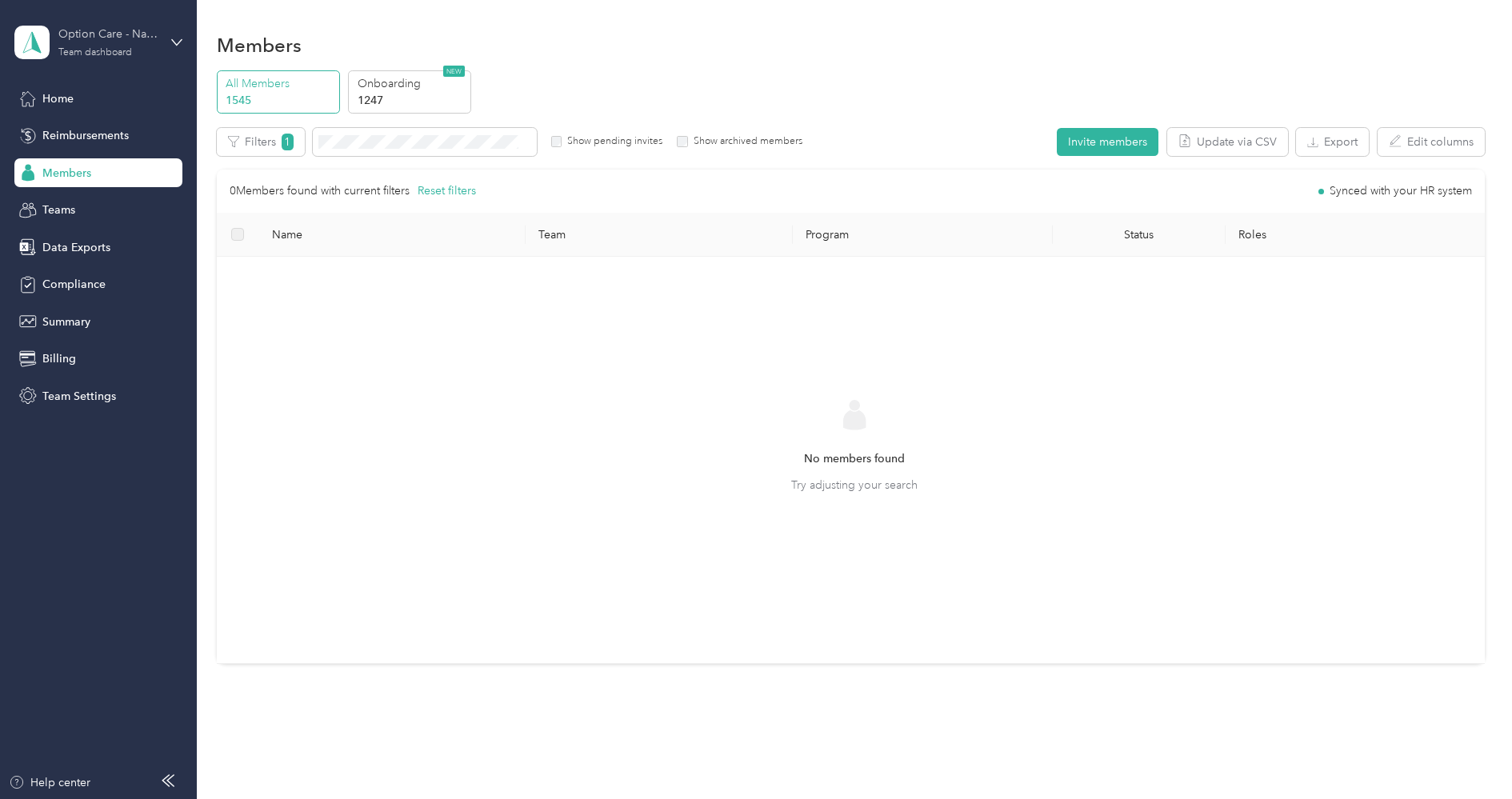
click at [110, 51] on div "Team dashboard" at bounding box center [95, 52] width 73 height 9
click at [89, 197] on div "Log out" at bounding box center [59, 205] width 61 height 17
